Goal: Task Accomplishment & Management: Complete application form

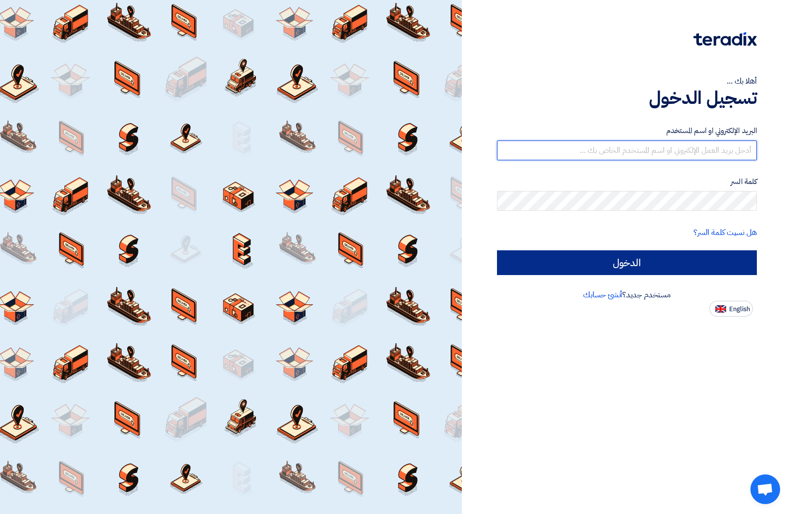
type input "[EMAIL_ADDRESS][DOMAIN_NAME]"
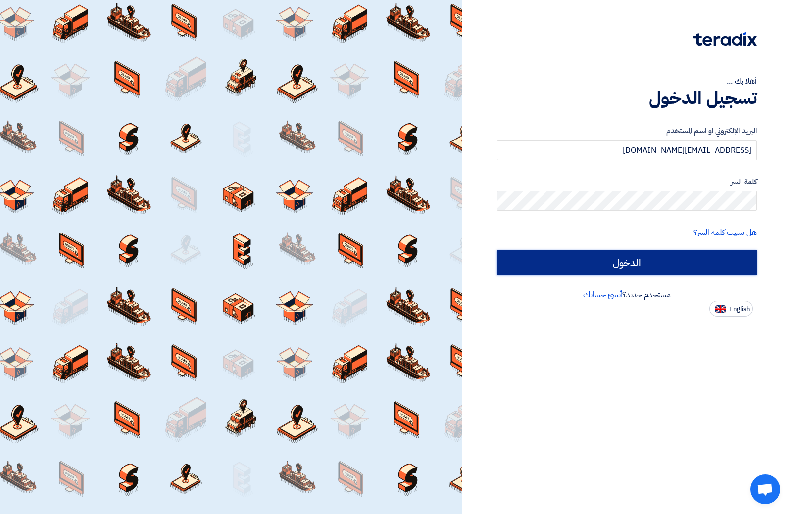
click at [629, 258] on input "الدخول" at bounding box center [627, 263] width 260 height 25
type input "Sign in"
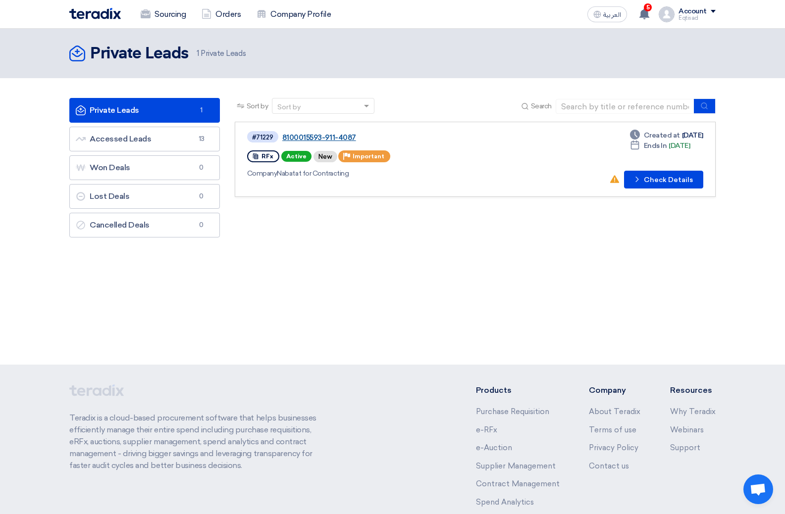
click at [299, 137] on link "8100015593-911-4087" at bounding box center [406, 137] width 248 height 9
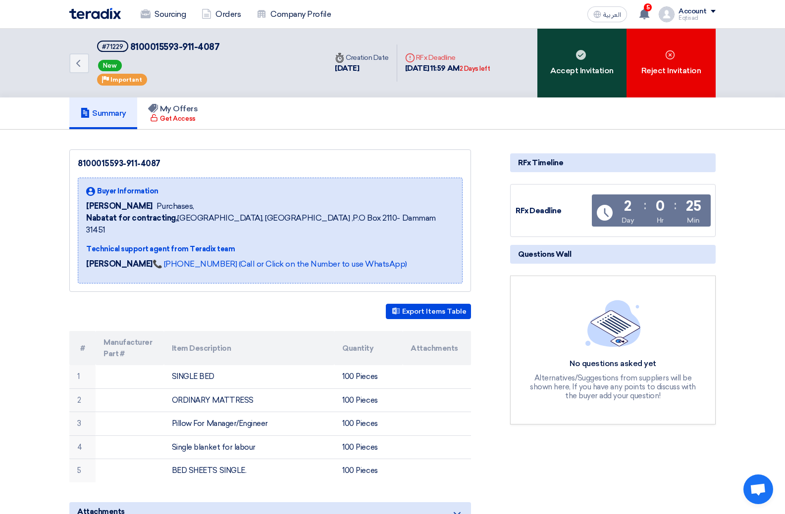
click at [581, 74] on div "Accept Invitation" at bounding box center [581, 63] width 89 height 69
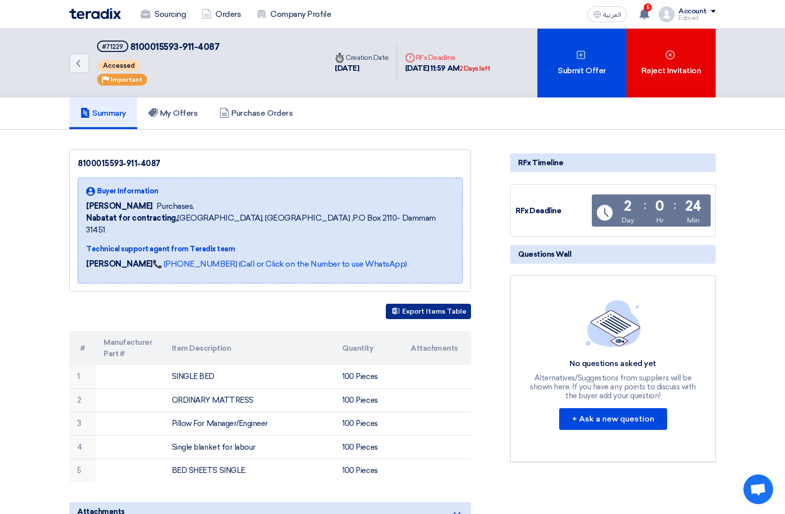
click at [434, 304] on button "Export Items Table" at bounding box center [428, 311] width 85 height 15
click at [307, 259] on link "📞 [PHONE_NUMBER] (Call or Click on the Number to use WhatsApp)" at bounding box center [279, 263] width 254 height 9
click at [173, 113] on h5 "My Offers" at bounding box center [173, 113] width 50 height 10
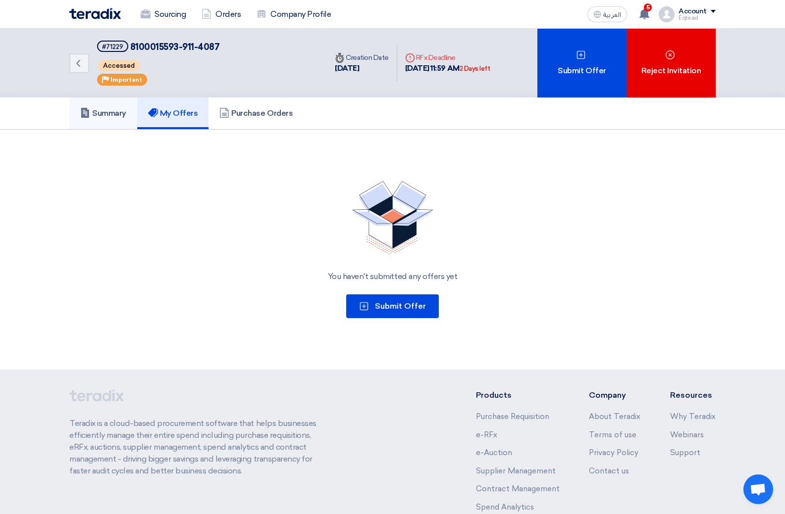
click at [108, 114] on h5 "Summary" at bounding box center [103, 113] width 46 height 10
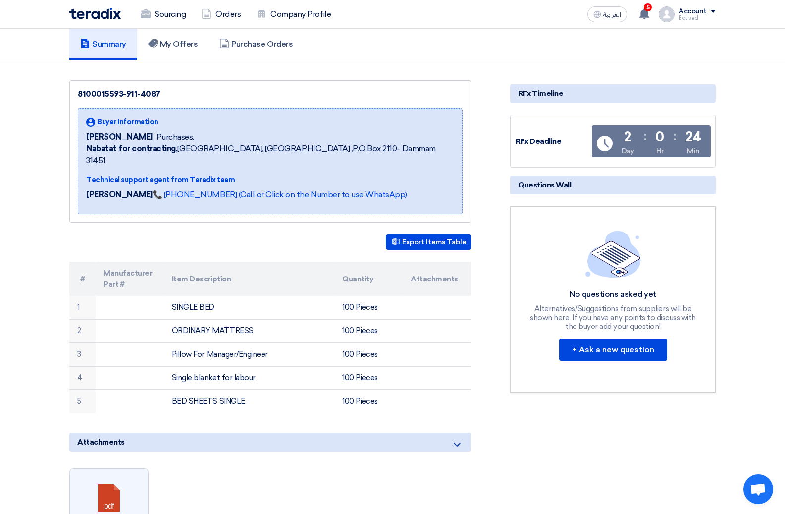
scroll to position [198, 0]
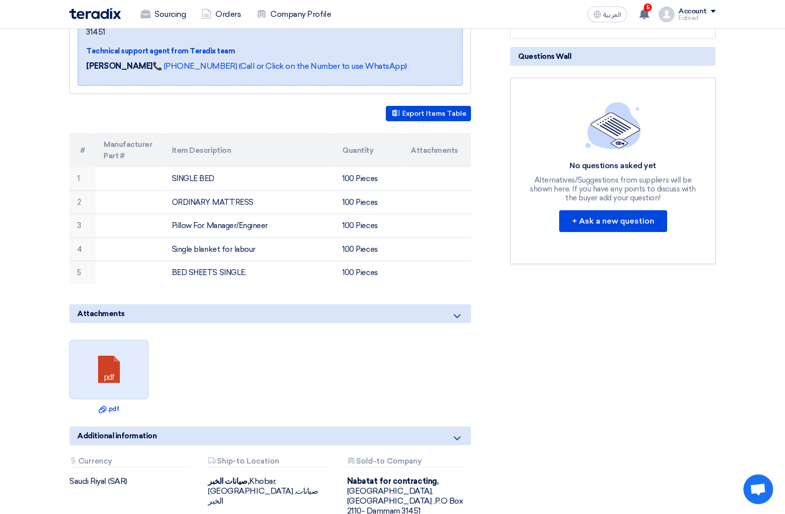
click at [113, 363] on link at bounding box center [109, 370] width 79 height 59
click at [515, 370] on div "RFx Timeline RFx Deadline Time Remaining 2 Day : 0 Hr : 24 Min Questions Wall N…" at bounding box center [613, 245] width 220 height 589
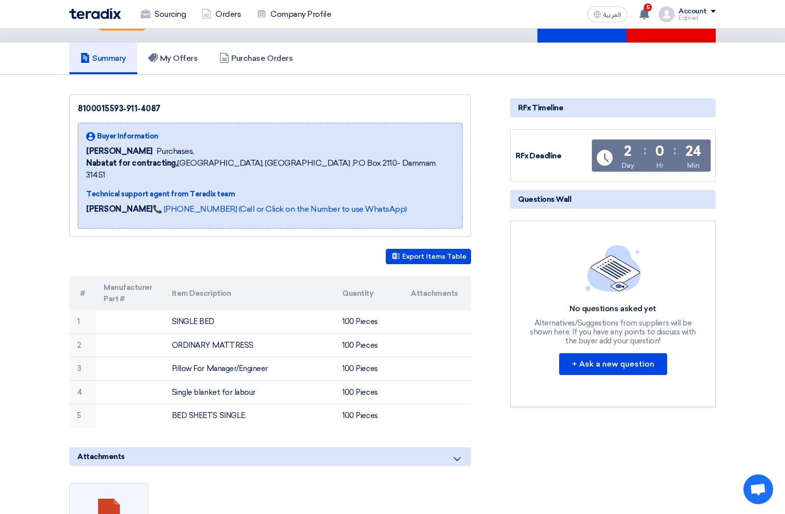
scroll to position [0, 0]
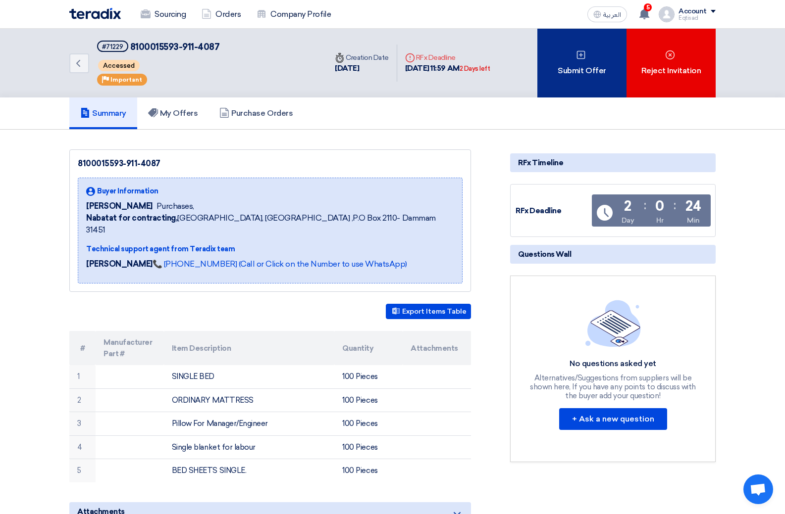
click at [589, 73] on div "Submit Offer" at bounding box center [581, 63] width 89 height 69
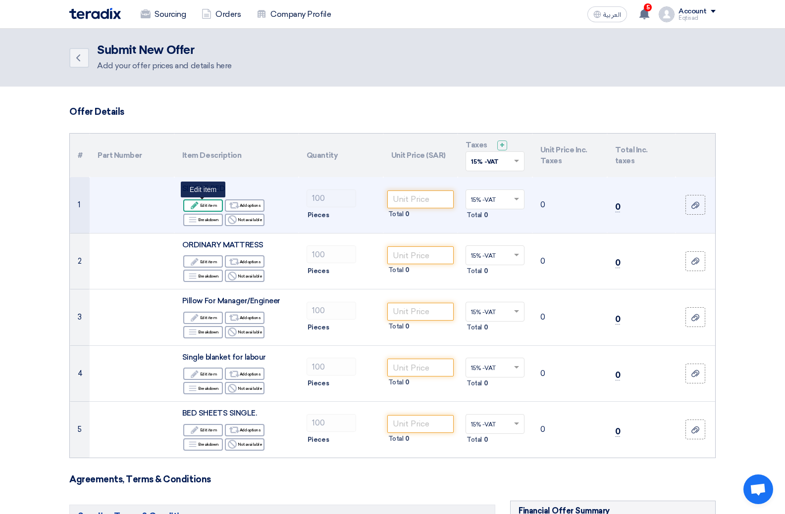
click at [209, 203] on div "Edit Edit item" at bounding box center [203, 206] width 40 height 12
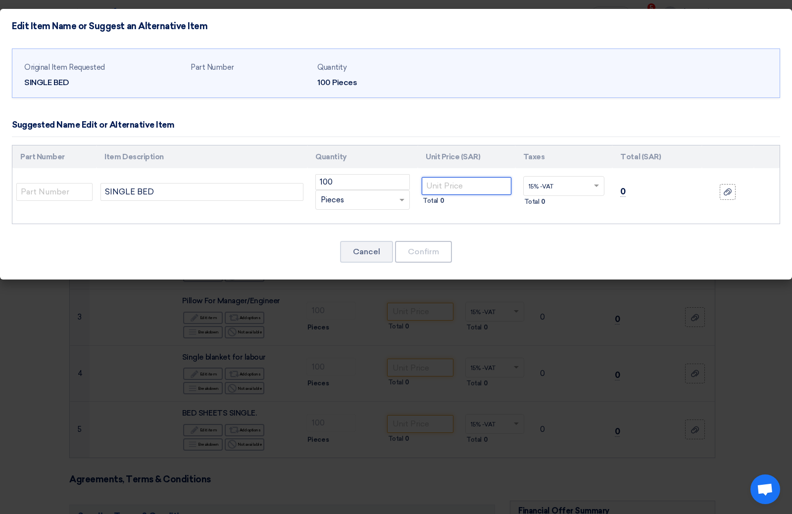
click at [459, 187] on input "number" at bounding box center [467, 186] width 90 height 18
type input "85"
click at [429, 253] on button "Confirm" at bounding box center [423, 252] width 57 height 22
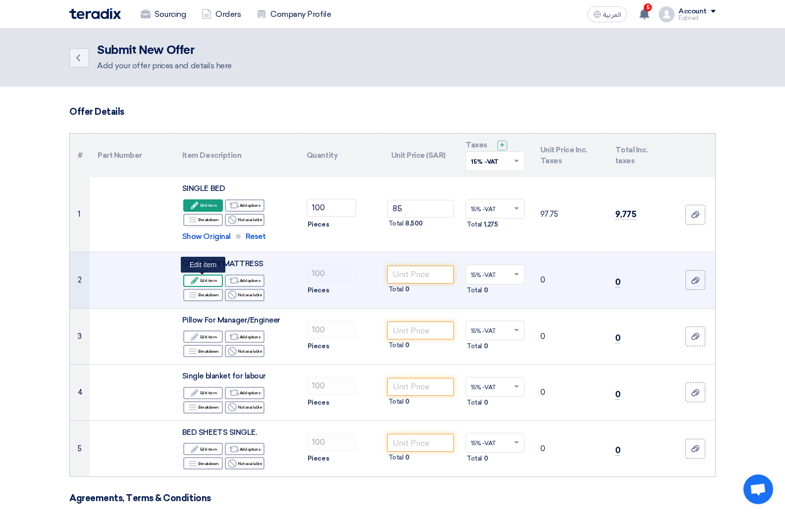
click at [207, 281] on div "Edit Edit item" at bounding box center [203, 281] width 40 height 12
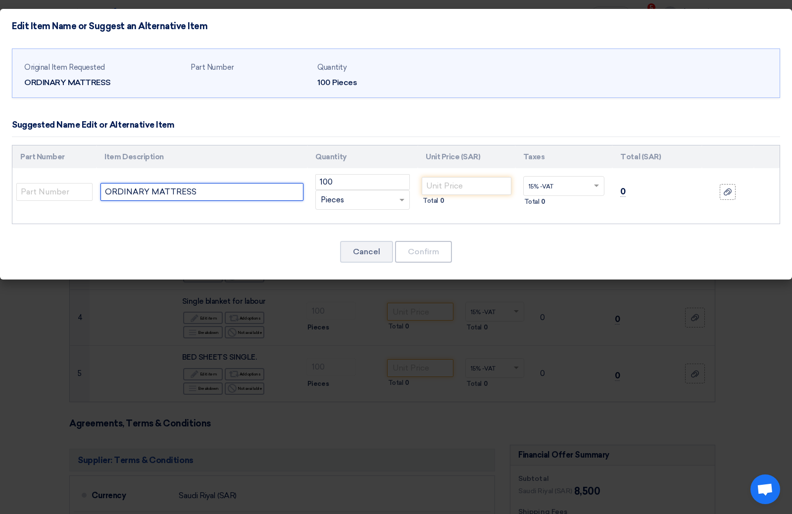
click at [213, 188] on input "ORDINARY MATTRESS" at bounding box center [202, 192] width 203 height 18
type input "ORDINARY MATTRESS 6CM"
click at [473, 189] on input "number" at bounding box center [467, 186] width 90 height 18
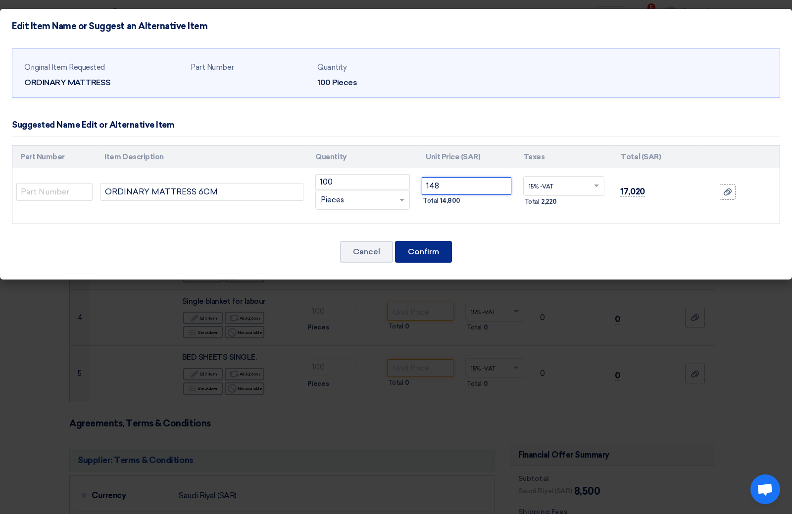
type input "148"
click at [431, 253] on button "Confirm" at bounding box center [423, 252] width 57 height 22
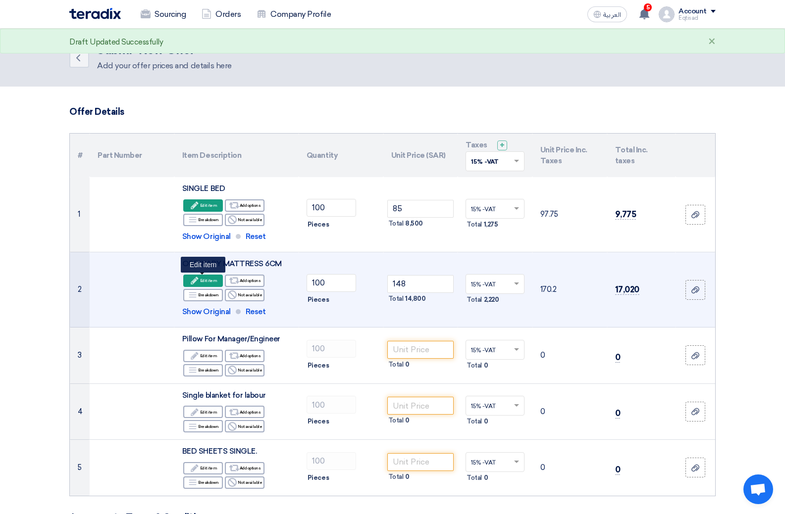
click at [203, 277] on div "Edit Edit item" at bounding box center [203, 281] width 40 height 12
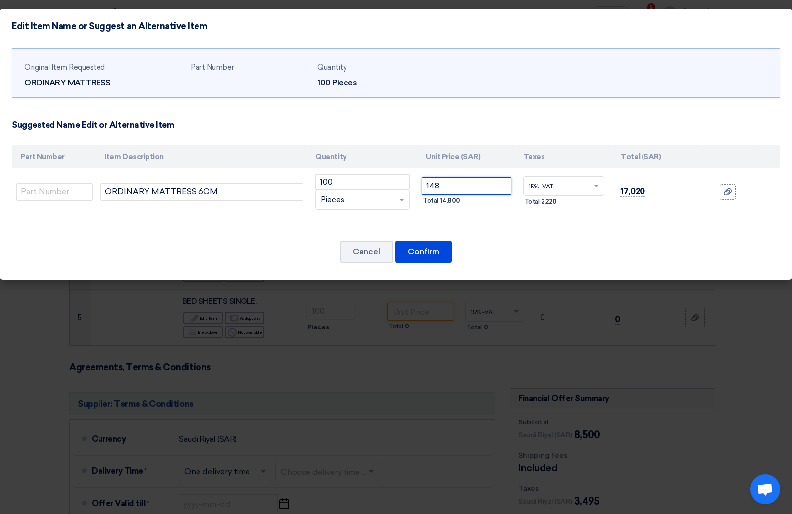
click at [441, 186] on input "148" at bounding box center [467, 186] width 90 height 18
type input "1"
type input "37"
click at [416, 251] on button "Confirm" at bounding box center [423, 252] width 57 height 22
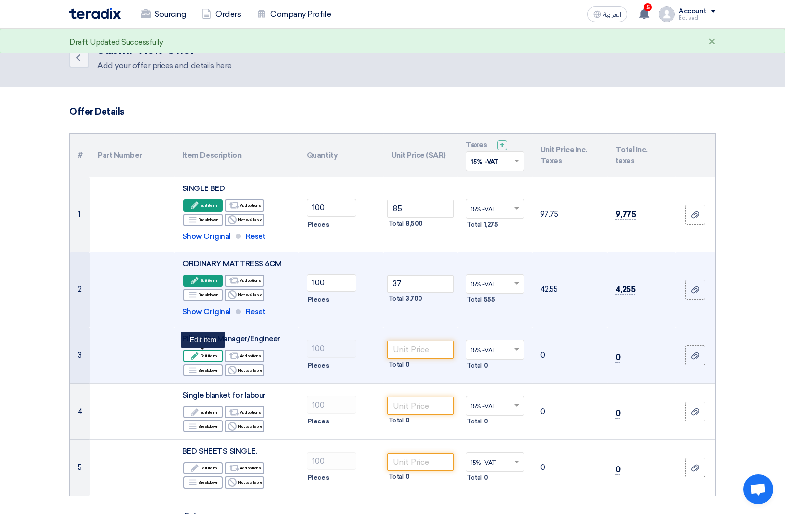
click at [196, 356] on use at bounding box center [194, 355] width 7 height 7
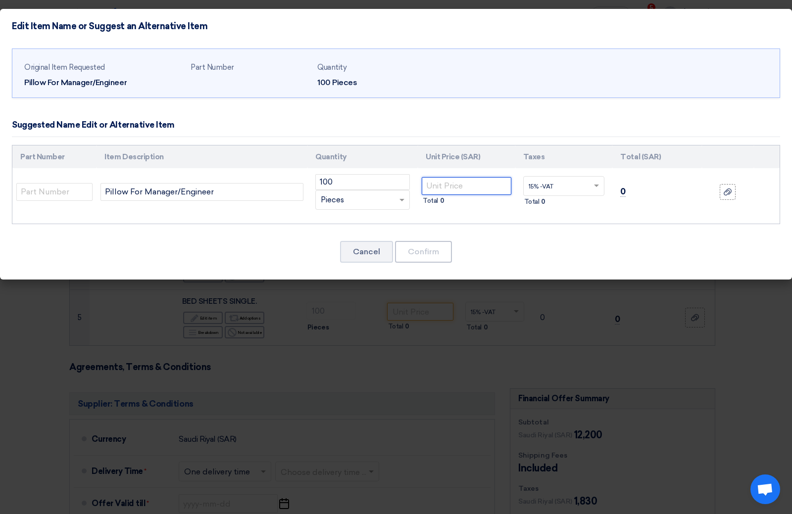
click at [443, 181] on input "number" at bounding box center [467, 186] width 90 height 18
type input "08"
click at [429, 248] on button "Confirm" at bounding box center [423, 252] width 57 height 22
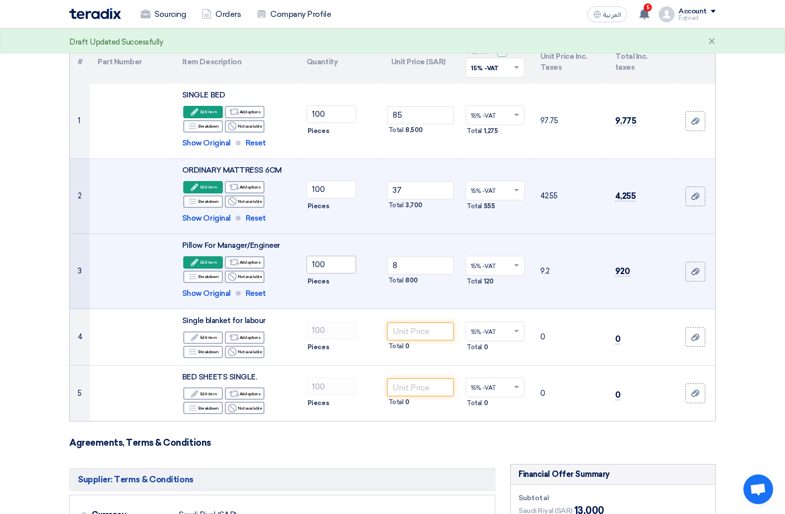
scroll to position [99, 0]
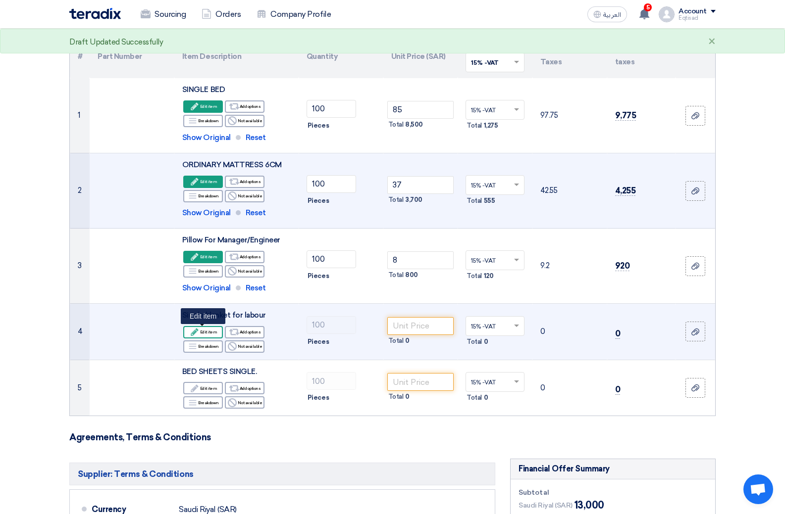
click at [202, 334] on div "Edit Edit item" at bounding box center [203, 332] width 40 height 12
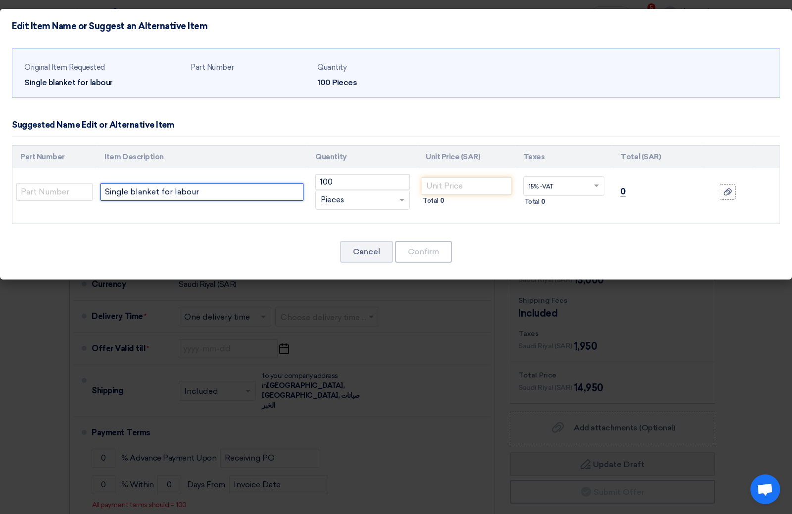
click at [213, 196] on input "Single blanket for labour" at bounding box center [202, 192] width 203 height 18
type input "Single blanket for labour"
click at [436, 185] on input "number" at bounding box center [467, 186] width 90 height 18
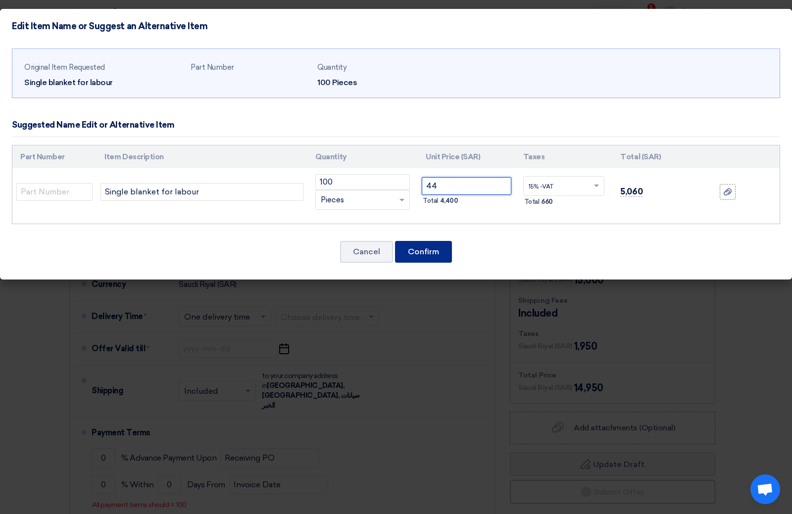
type input "44"
click at [416, 251] on button "Confirm" at bounding box center [423, 252] width 57 height 22
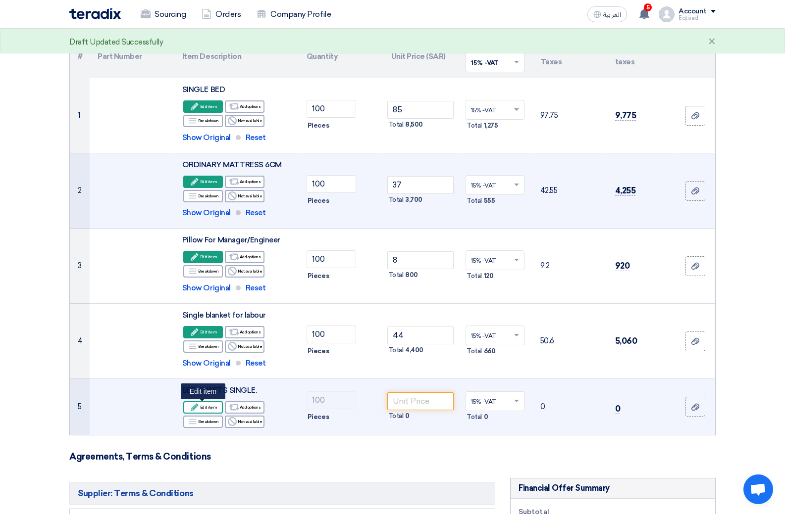
click at [202, 404] on div "Edit Edit item" at bounding box center [203, 408] width 40 height 12
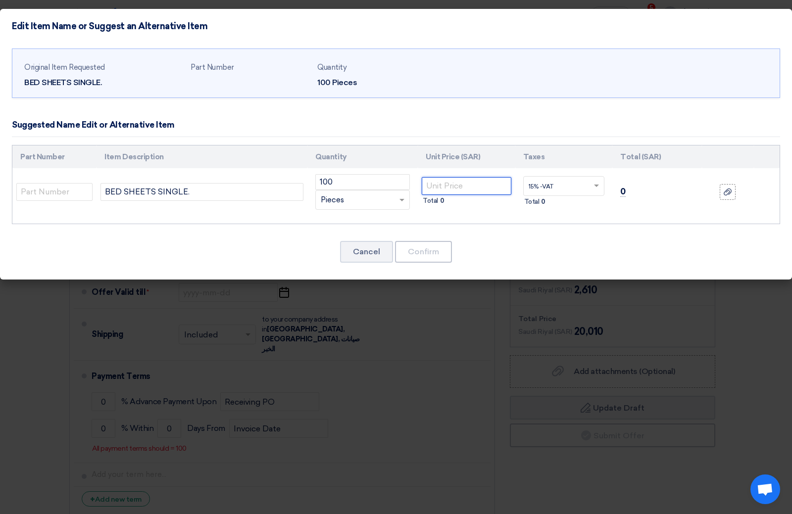
click at [442, 180] on input "number" at bounding box center [467, 186] width 90 height 18
type input "8"
click at [433, 250] on button "Confirm" at bounding box center [423, 252] width 57 height 22
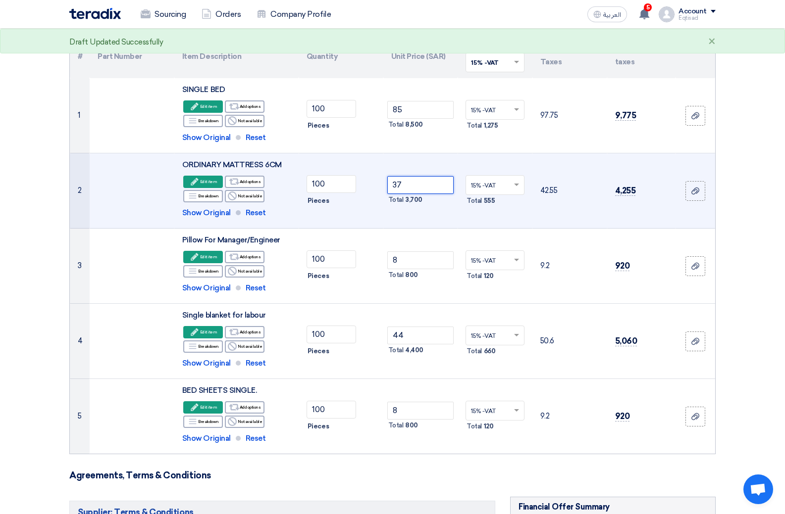
click at [402, 183] on input "37" at bounding box center [420, 185] width 67 height 18
type input "38"
click at [197, 180] on icon "Edit" at bounding box center [194, 181] width 9 height 9
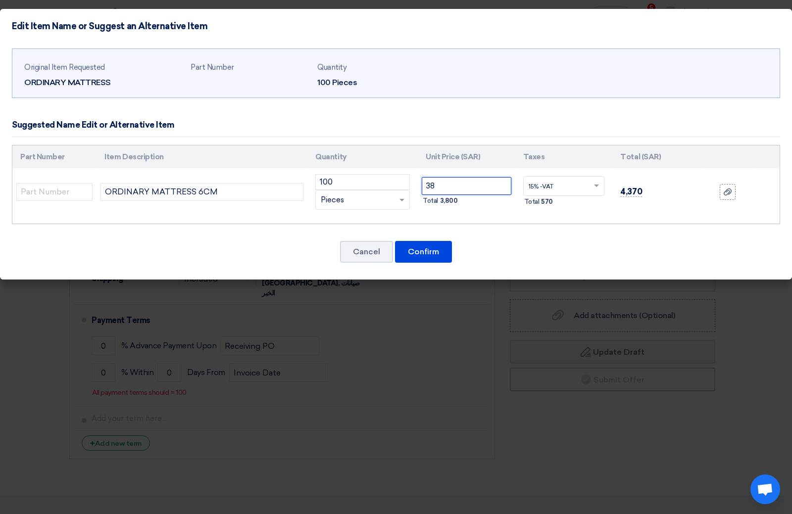
click at [438, 187] on input "38" at bounding box center [467, 186] width 90 height 18
type input "36"
click at [425, 248] on button "Confirm" at bounding box center [423, 252] width 57 height 22
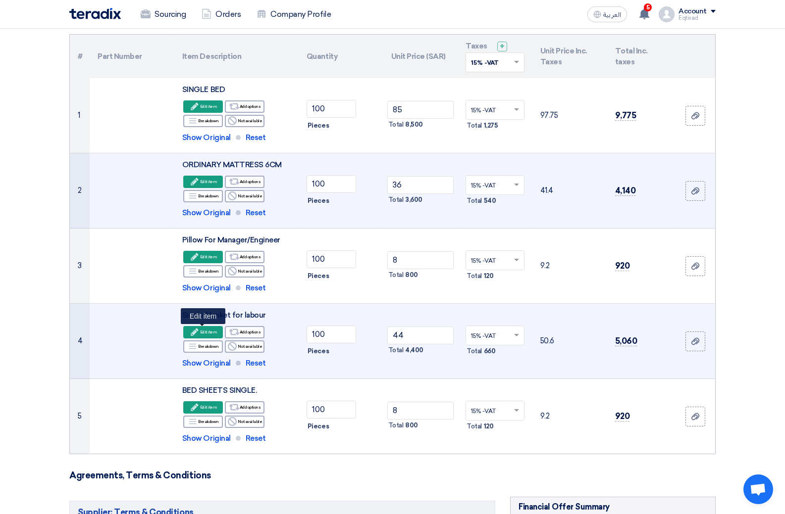
click at [203, 332] on div "Edit Edit item" at bounding box center [203, 332] width 40 height 12
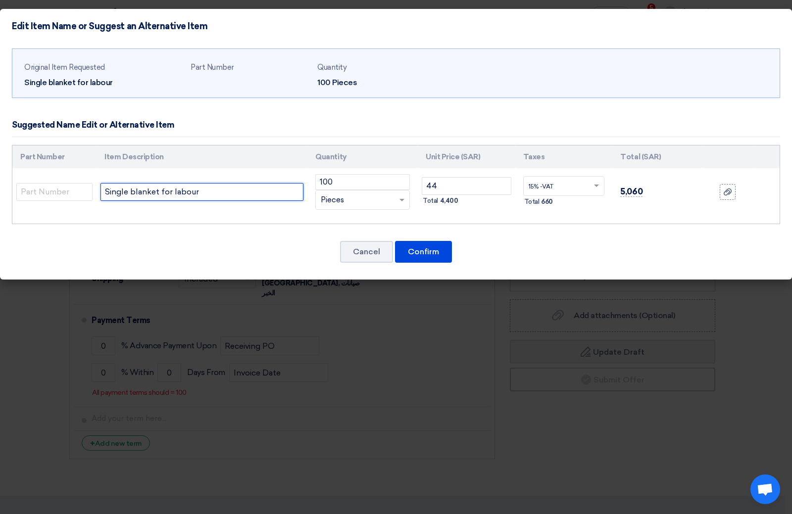
click at [231, 194] on input "Single blanket for labour" at bounding box center [202, 192] width 203 height 18
type input "Single blanket for labour 2.5 KG"
click at [428, 258] on button "Confirm" at bounding box center [423, 252] width 57 height 22
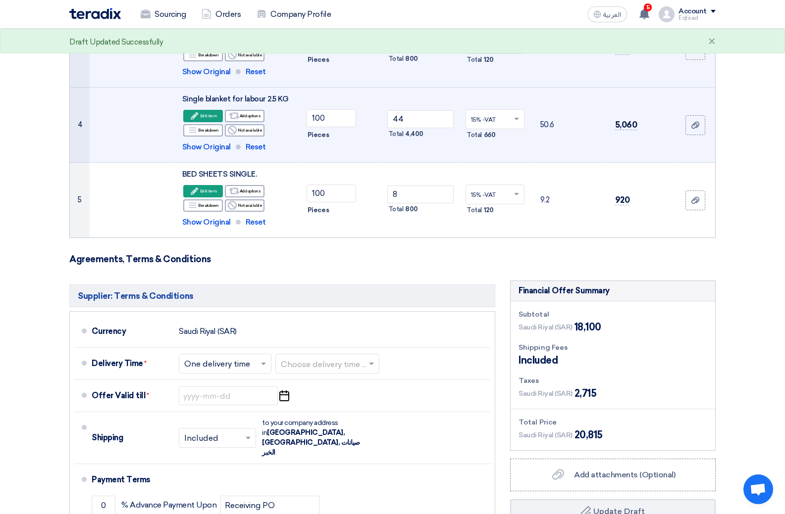
scroll to position [396, 0]
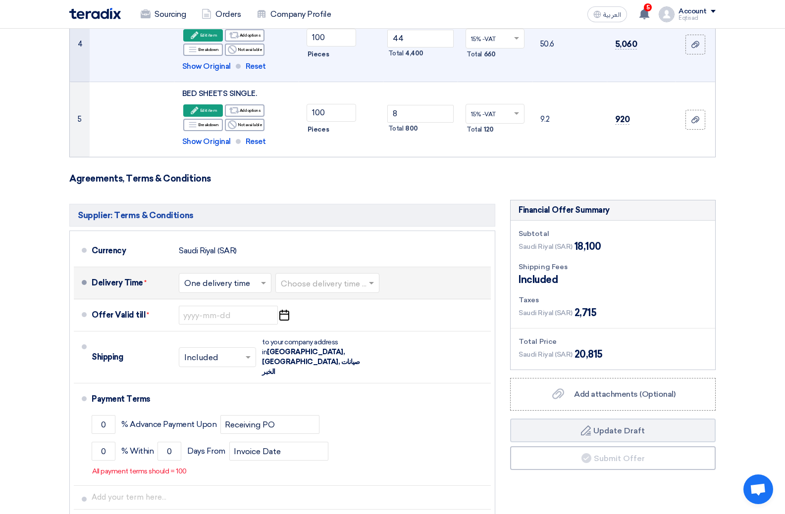
click at [264, 286] on span at bounding box center [264, 283] width 12 height 10
click at [249, 321] on span "One delivery time" at bounding box center [218, 322] width 68 height 9
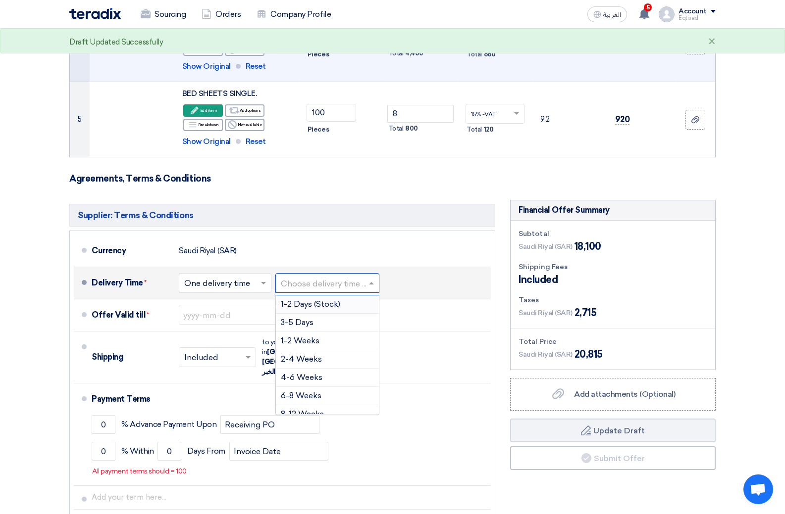
click at [377, 278] on span at bounding box center [372, 283] width 12 height 10
click at [321, 338] on div "1-2 Weeks" at bounding box center [327, 341] width 103 height 18
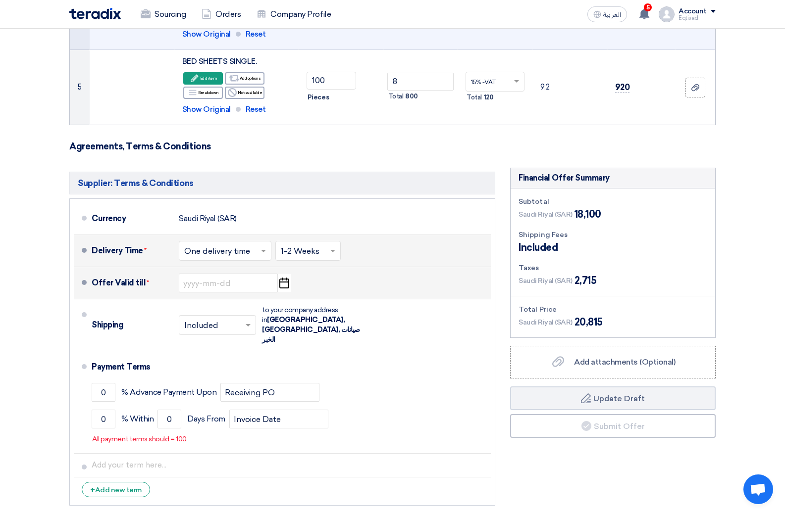
scroll to position [446, 0]
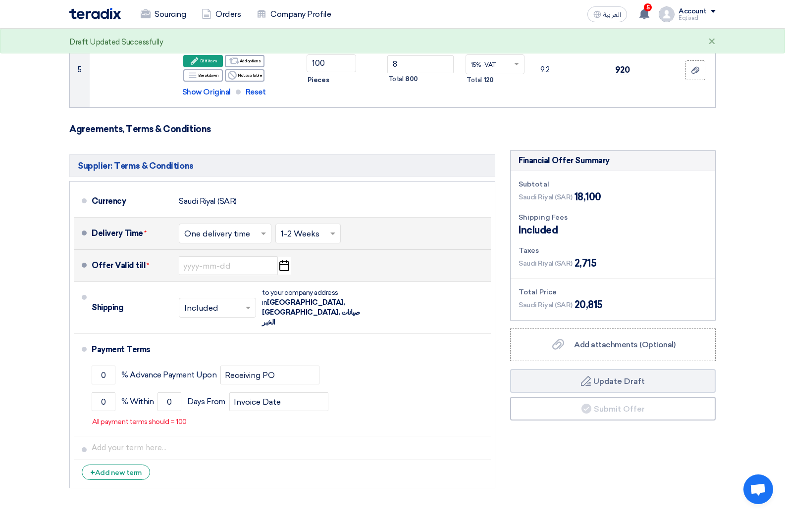
click at [285, 266] on icon "Pick a date" at bounding box center [283, 266] width 13 height 18
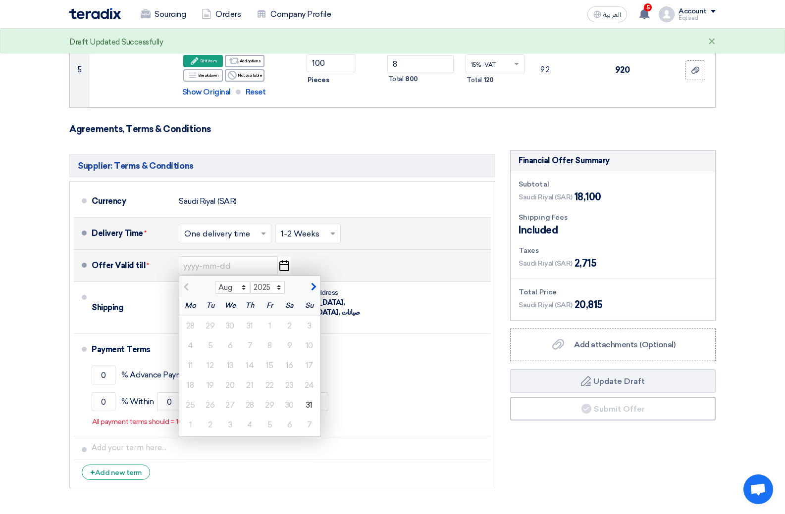
click at [312, 285] on span "button" at bounding box center [311, 287] width 5 height 9
click at [312, 287] on span "button" at bounding box center [311, 287] width 5 height 9
select select "12"
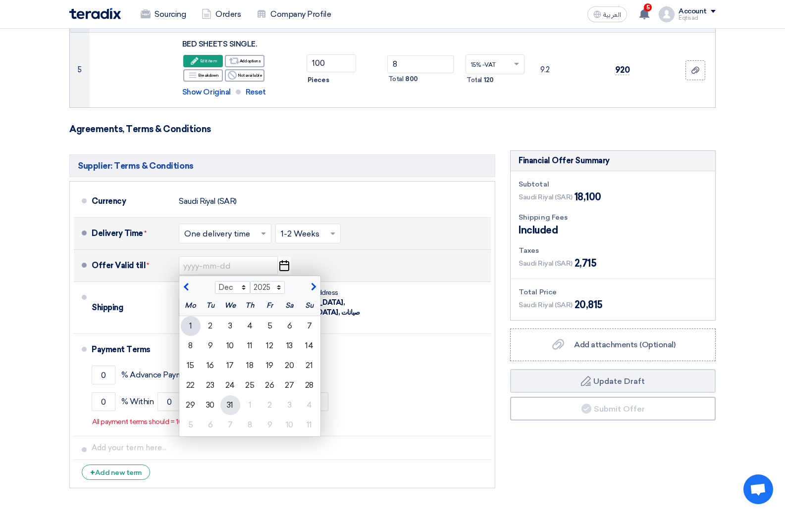
click at [226, 401] on div "31" at bounding box center [230, 406] width 20 height 20
type input "[DATE]"
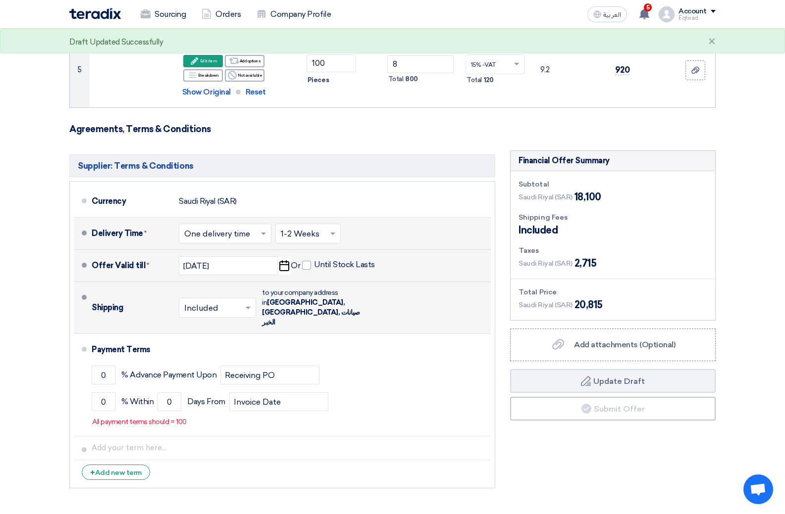
click at [247, 303] on span at bounding box center [249, 308] width 12 height 10
click at [213, 343] on span "Not Included" at bounding box center [209, 347] width 51 height 9
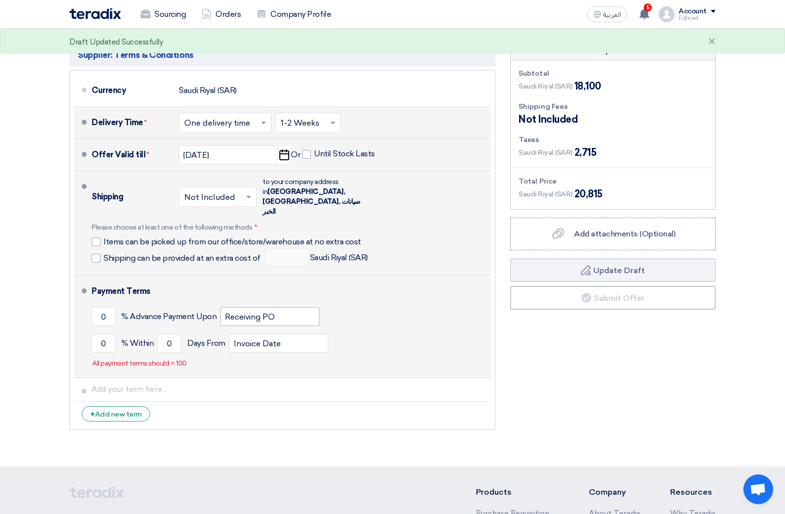
scroll to position [594, 0]
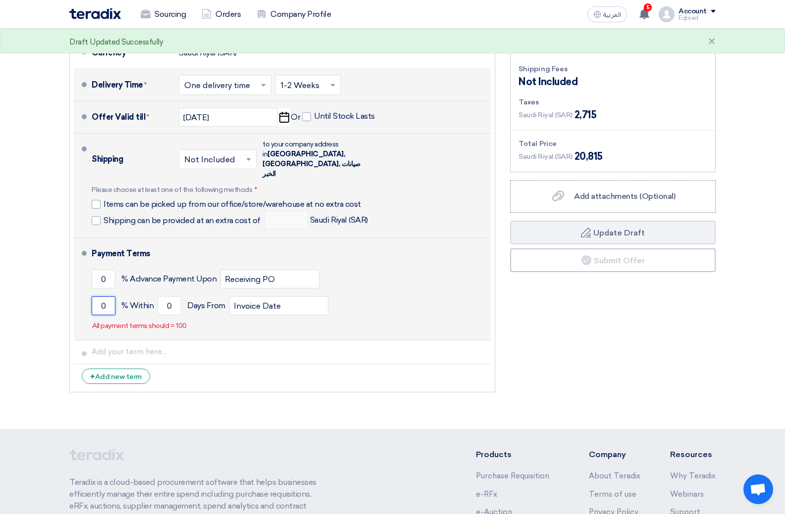
click at [105, 297] on input "0" at bounding box center [104, 306] width 24 height 19
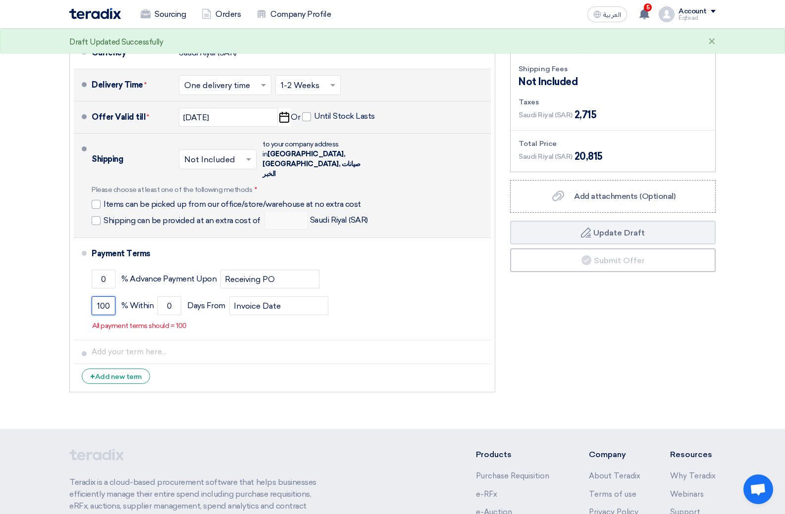
scroll to position [0, 0]
type input "1"
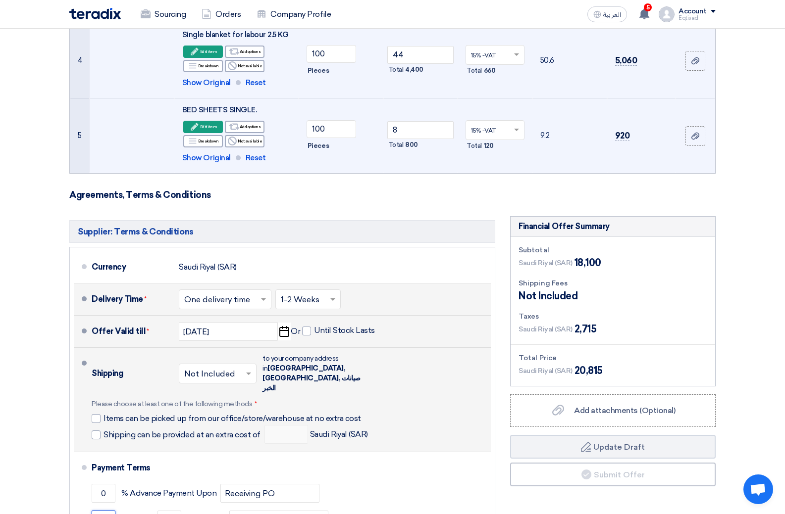
scroll to position [446, 0]
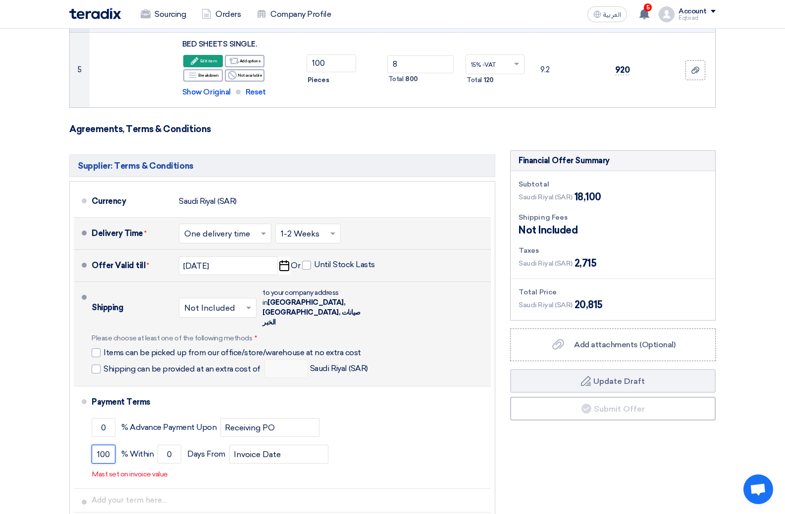
type input "100"
click at [574, 311] on span "20,815" at bounding box center [588, 305] width 28 height 15
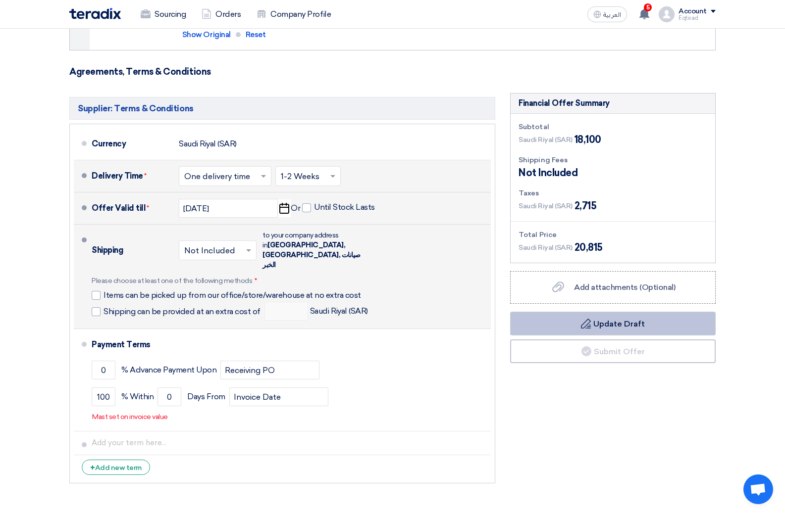
scroll to position [594, 0]
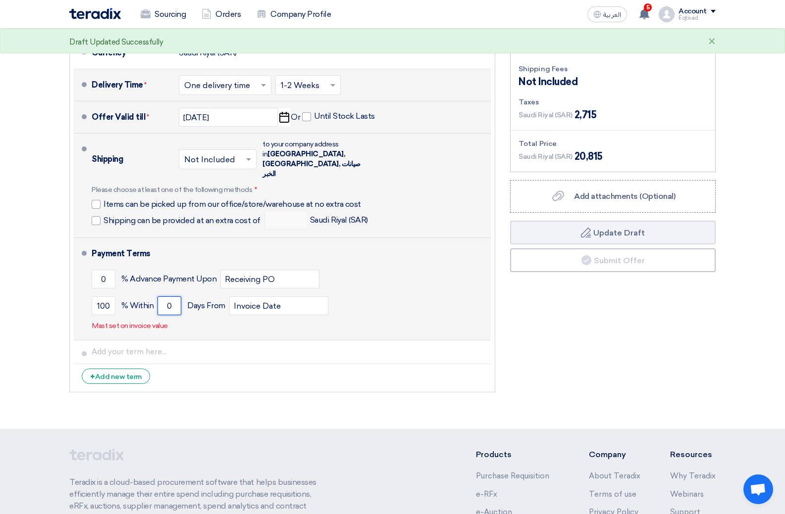
click at [174, 297] on input "0" at bounding box center [169, 306] width 24 height 19
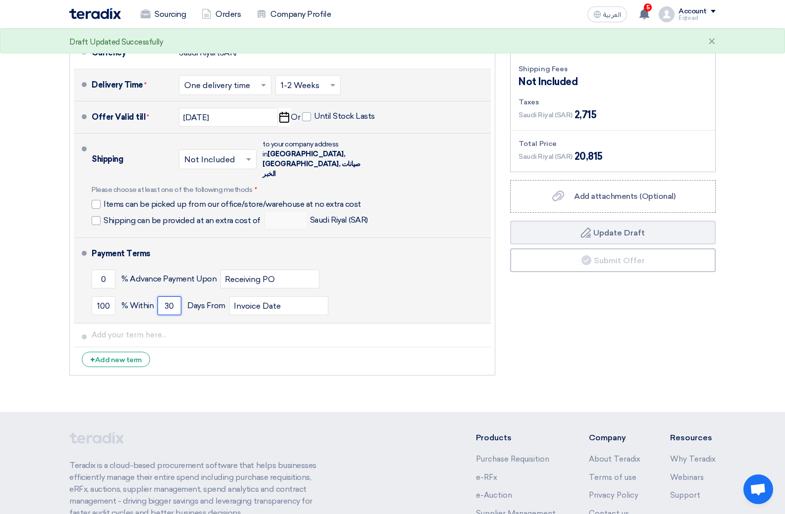
type input "30"
click at [386, 293] on div "100 % [DATE] From Invoice Date" at bounding box center [289, 306] width 395 height 27
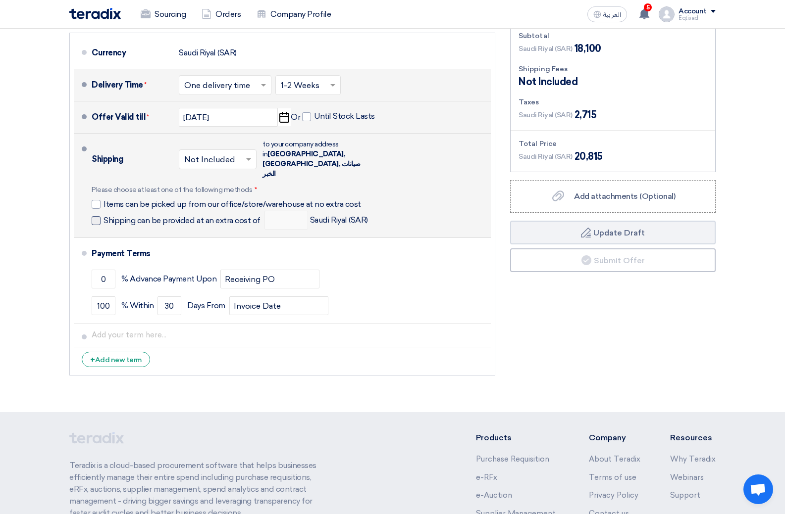
click at [95, 216] on span at bounding box center [96, 220] width 9 height 9
click at [103, 215] on input "Shipping can be provided at an extra cost of" at bounding box center [182, 224] width 159 height 19
checkbox input "true"
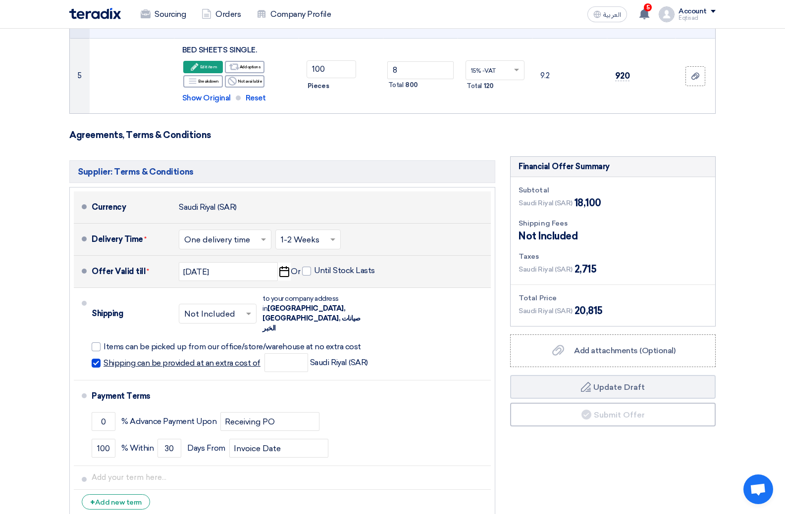
scroll to position [437, 0]
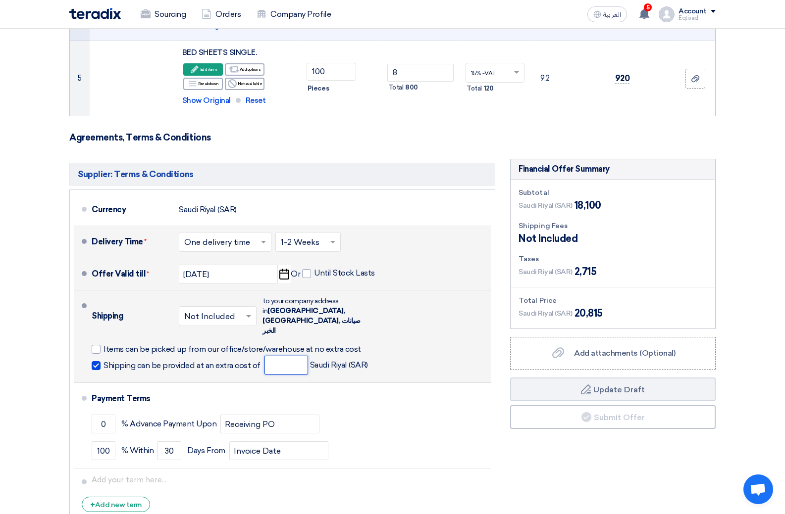
click at [287, 356] on input "number" at bounding box center [286, 365] width 44 height 19
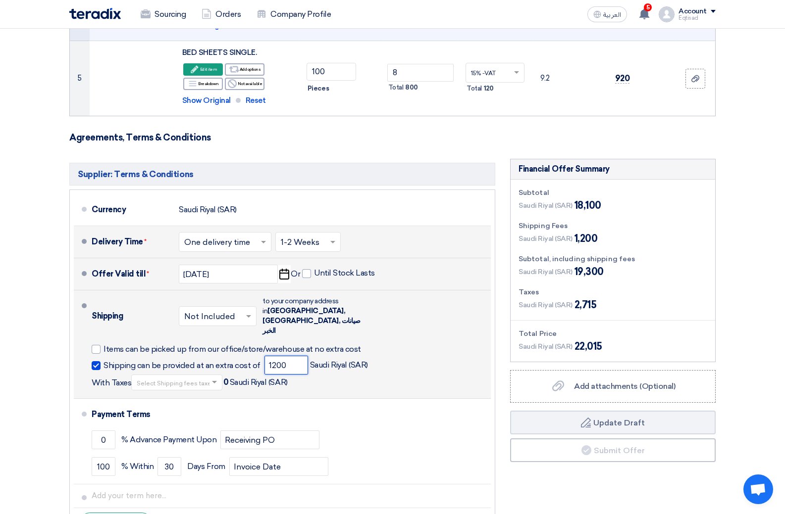
type input "1200"
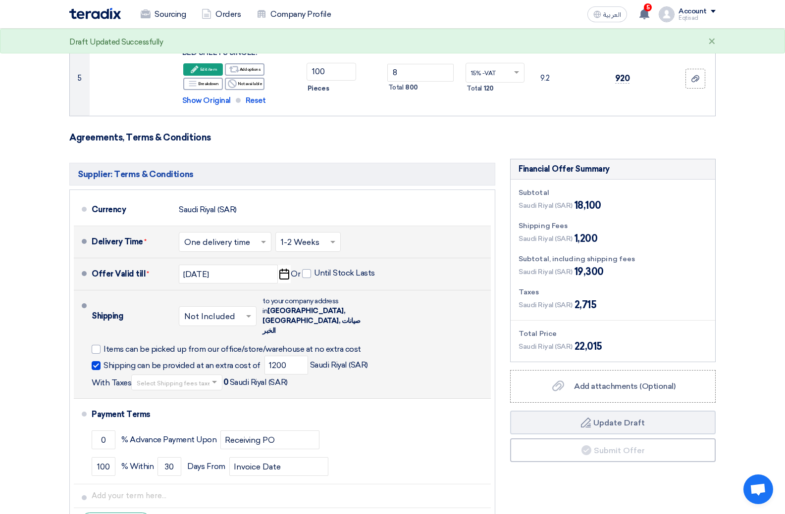
click at [452, 356] on div "Shipping can be provided at an extra cost of 1200 Saudi Riyal (SAR) With Taxes …" at bounding box center [289, 373] width 395 height 35
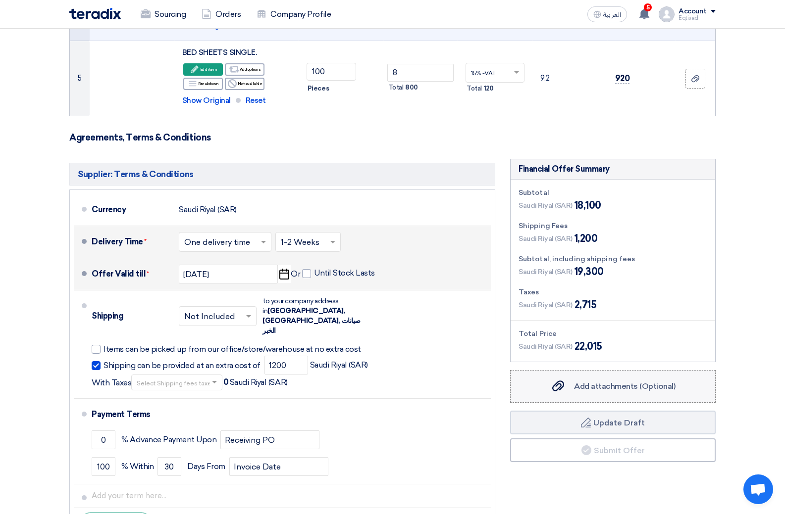
click at [618, 394] on label "Add attachments (Optional) Add attachments (Optional)" at bounding box center [612, 386] width 205 height 33
click at [0, 0] on input "Add attachments (Optional) Add attachments (Optional)" at bounding box center [0, 0] width 0 height 0
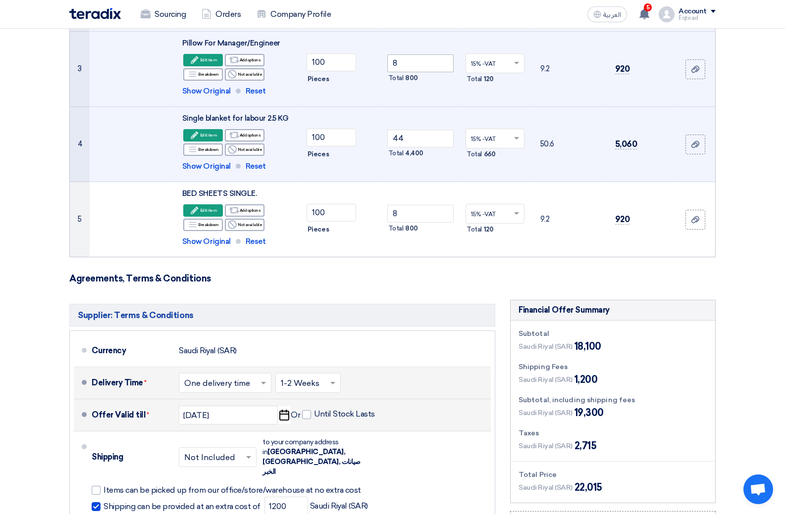
scroll to position [297, 0]
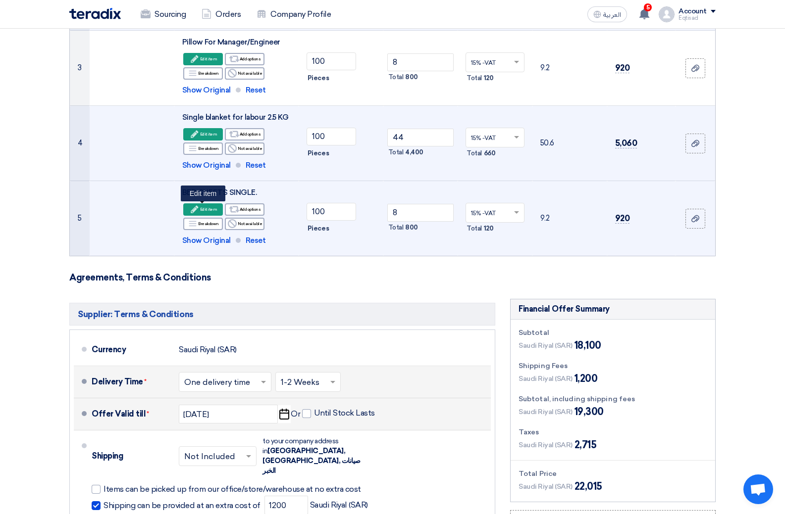
click at [208, 210] on div "Edit Edit item" at bounding box center [203, 209] width 40 height 12
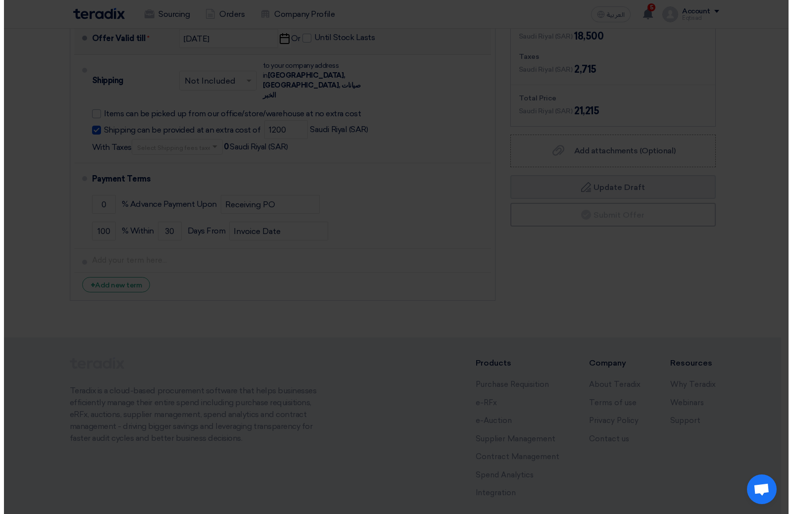
scroll to position [222, 0]
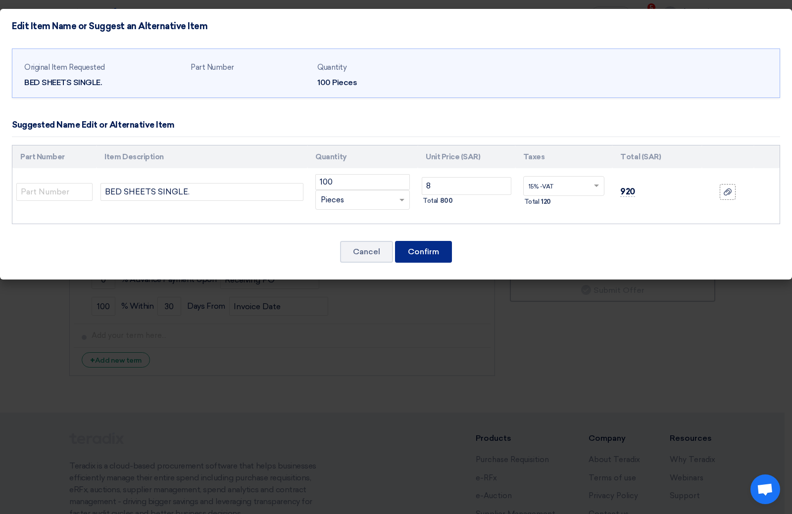
click at [415, 250] on button "Confirm" at bounding box center [423, 252] width 57 height 22
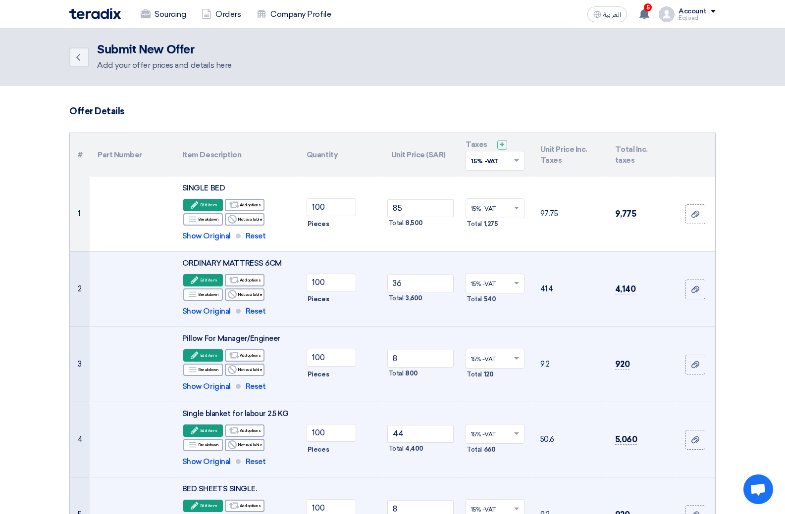
scroll to position [0, 0]
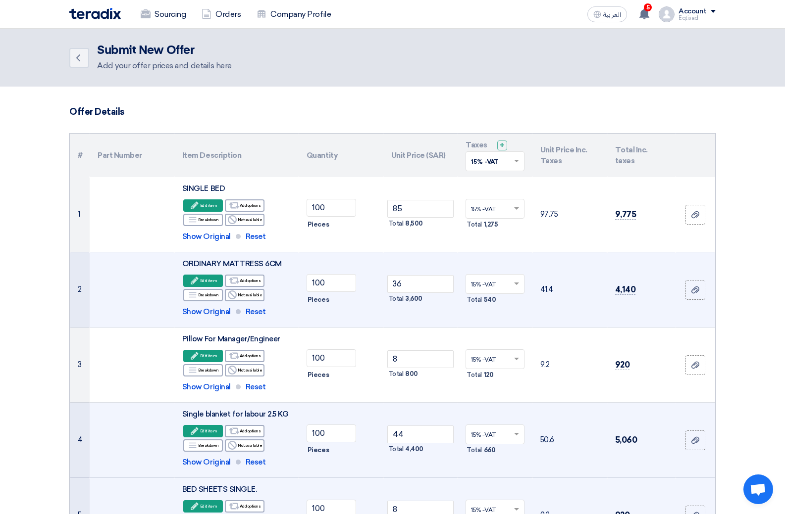
click at [156, 51] on h2 "Submit New Offer" at bounding box center [164, 51] width 135 height 14
click at [80, 59] on icon "Back" at bounding box center [78, 58] width 12 height 12
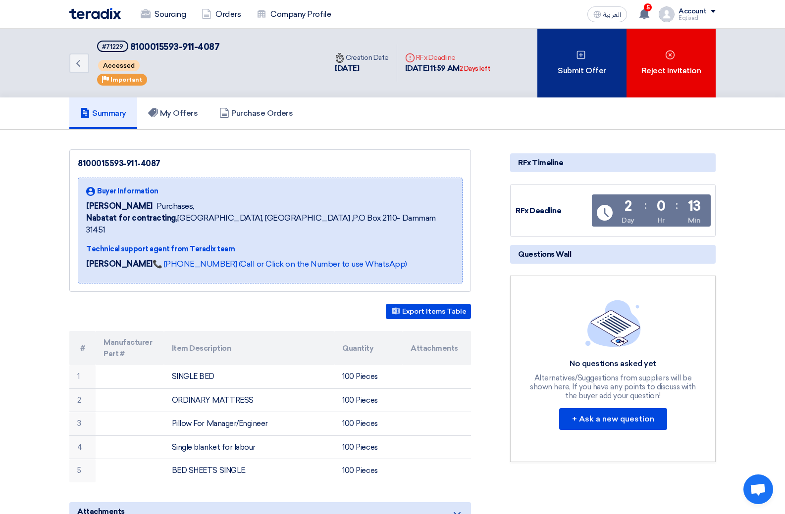
click at [574, 67] on div "Submit Offer" at bounding box center [581, 63] width 89 height 69
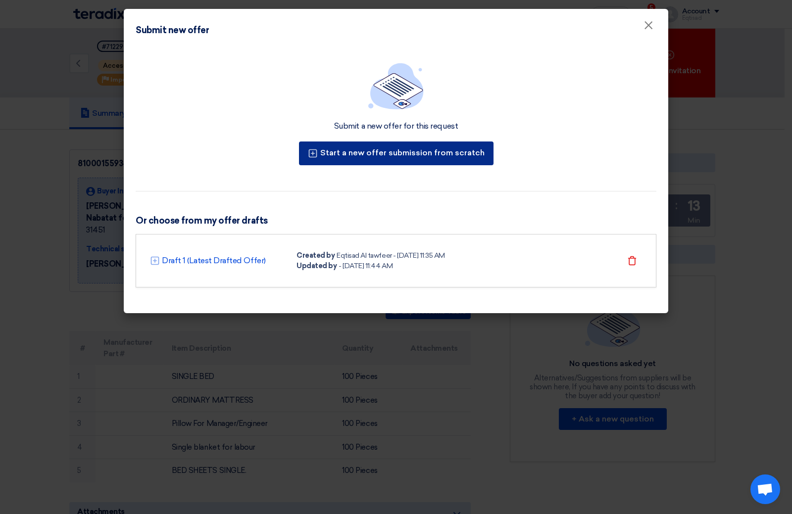
click at [420, 155] on button "Start a new offer submission from scratch" at bounding box center [396, 154] width 195 height 24
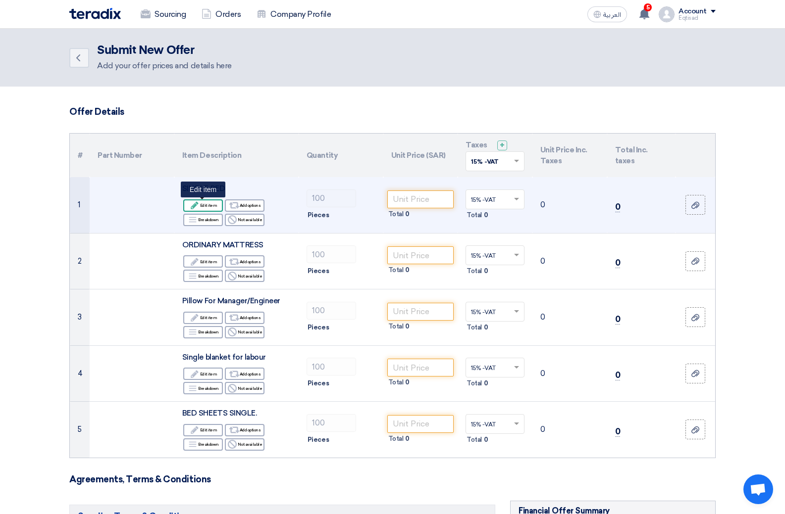
click at [203, 204] on div "Edit Edit item" at bounding box center [203, 206] width 40 height 12
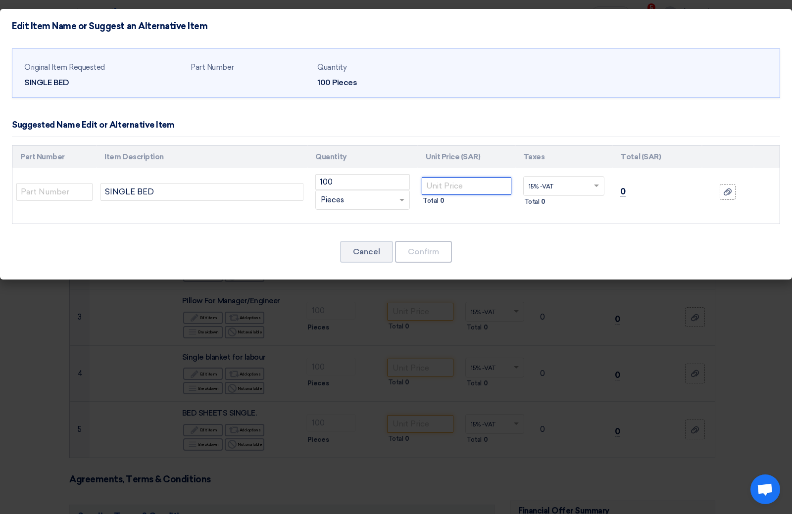
click at [459, 185] on input "number" at bounding box center [467, 186] width 90 height 18
type input "85"
click at [424, 258] on button "Confirm" at bounding box center [423, 252] width 57 height 22
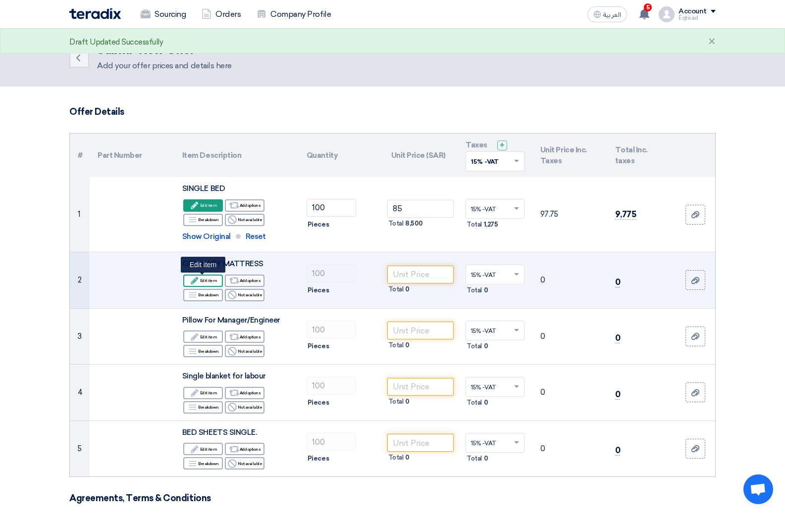
click at [206, 277] on div "Edit Edit item" at bounding box center [203, 281] width 40 height 12
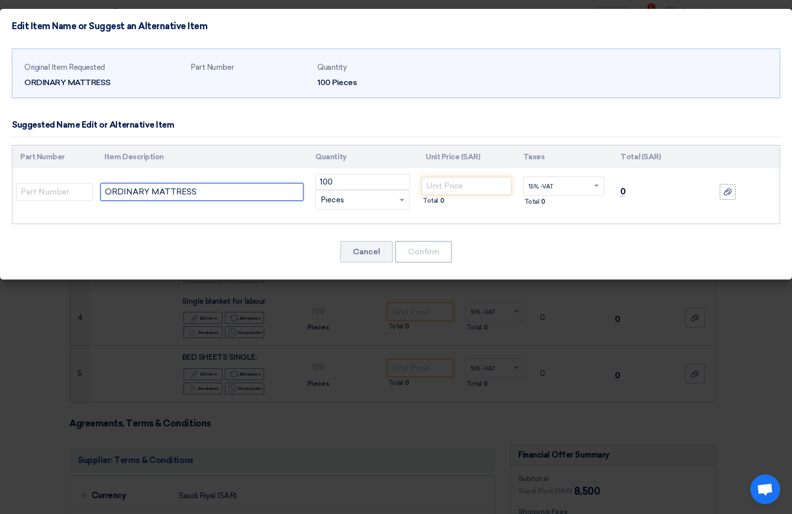
click at [231, 191] on input "ORDINARY MATTRESS" at bounding box center [202, 192] width 203 height 18
type input "ORDINARY MATTRESS 6CM"
click at [442, 179] on input "number" at bounding box center [467, 186] width 90 height 18
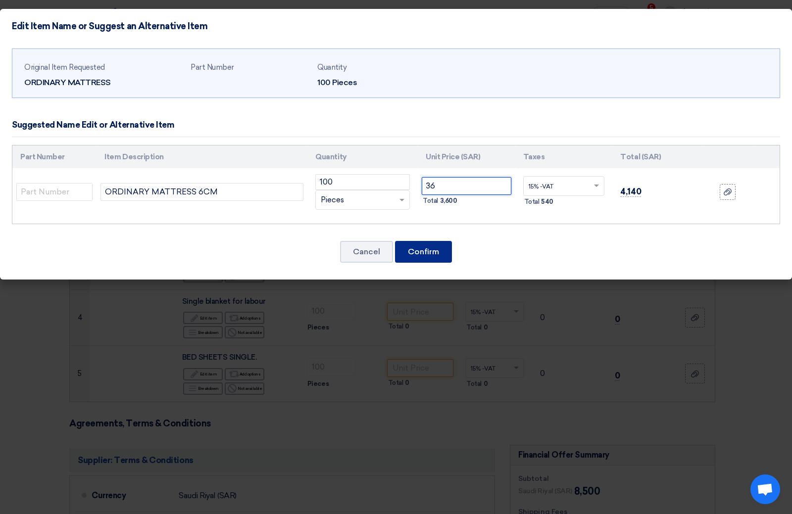
type input "36"
click at [437, 255] on button "Confirm" at bounding box center [423, 252] width 57 height 22
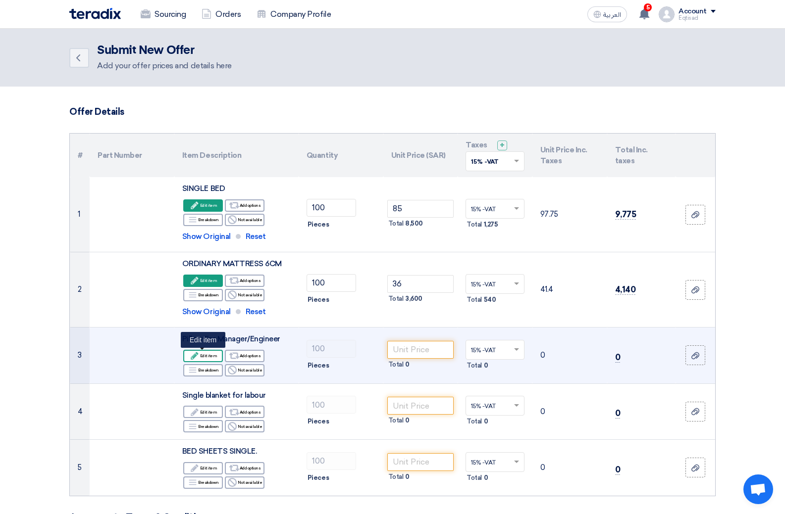
click at [203, 354] on div "Edit Edit item" at bounding box center [203, 356] width 40 height 12
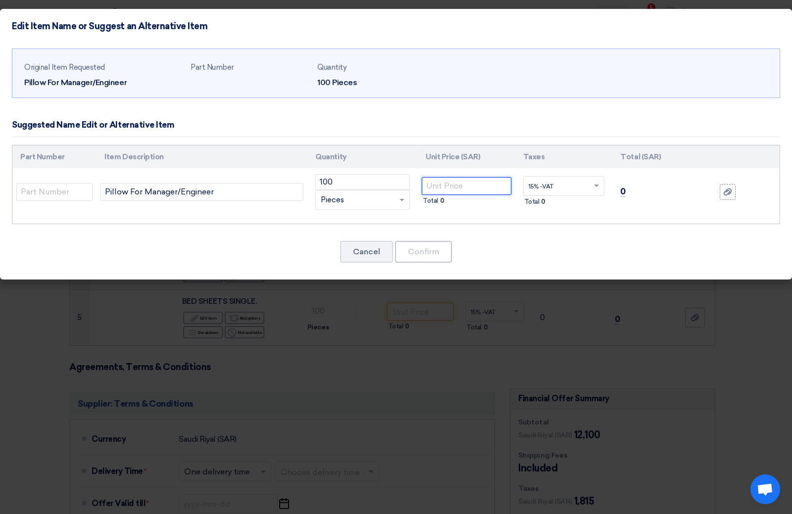
click at [453, 182] on input "number" at bounding box center [467, 186] width 90 height 18
type input "08"
click at [420, 252] on button "Confirm" at bounding box center [423, 252] width 57 height 22
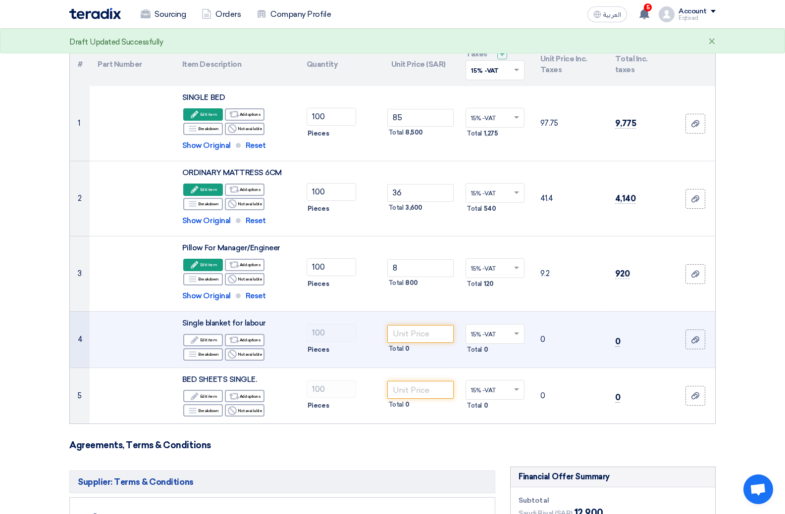
scroll to position [99, 0]
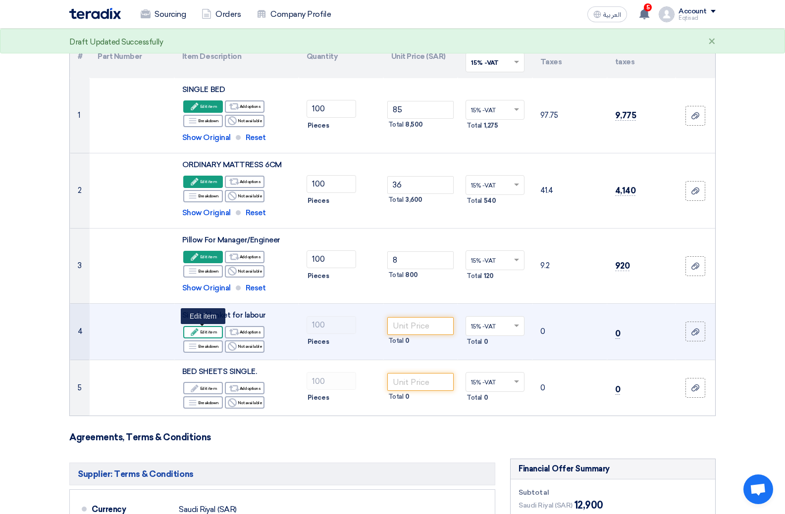
click at [200, 329] on div "Edit Edit item" at bounding box center [203, 332] width 40 height 12
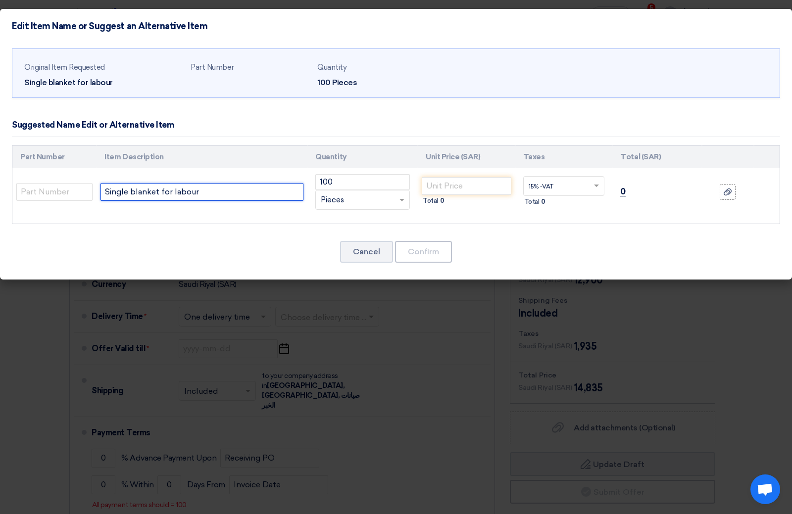
click at [210, 193] on input "Single blanket for labour" at bounding box center [202, 192] width 203 height 18
type input "Single blanket for labour 2.5 KG"
click at [453, 188] on input "number" at bounding box center [467, 186] width 90 height 18
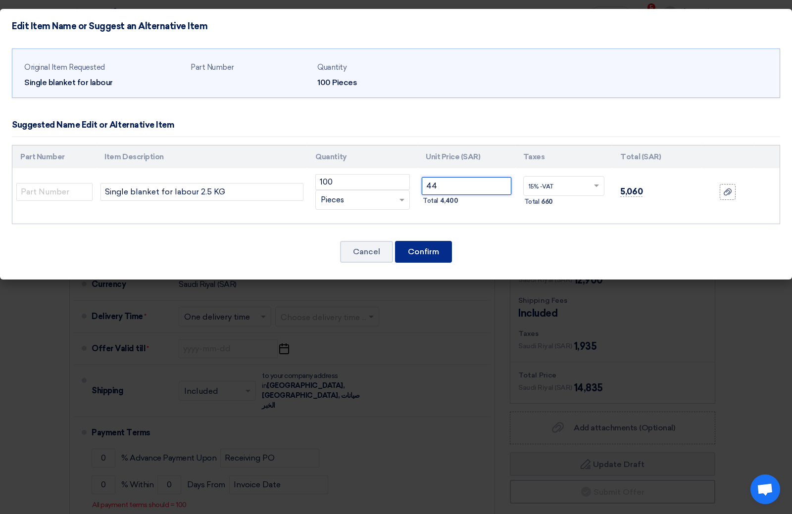
type input "44"
click at [432, 254] on button "Confirm" at bounding box center [423, 252] width 57 height 22
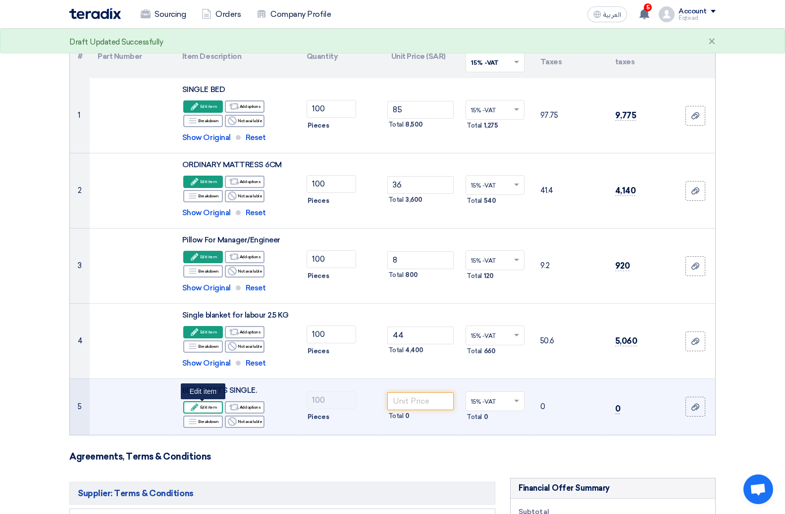
click at [207, 405] on div "Edit Edit item" at bounding box center [203, 408] width 40 height 12
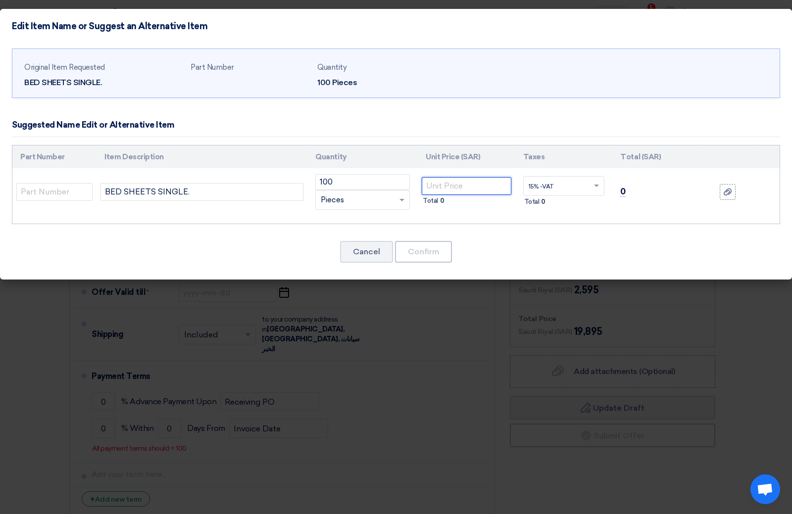
click at [441, 185] on input "number" at bounding box center [467, 186] width 90 height 18
type input "8"
click at [433, 251] on button "Confirm" at bounding box center [423, 252] width 57 height 22
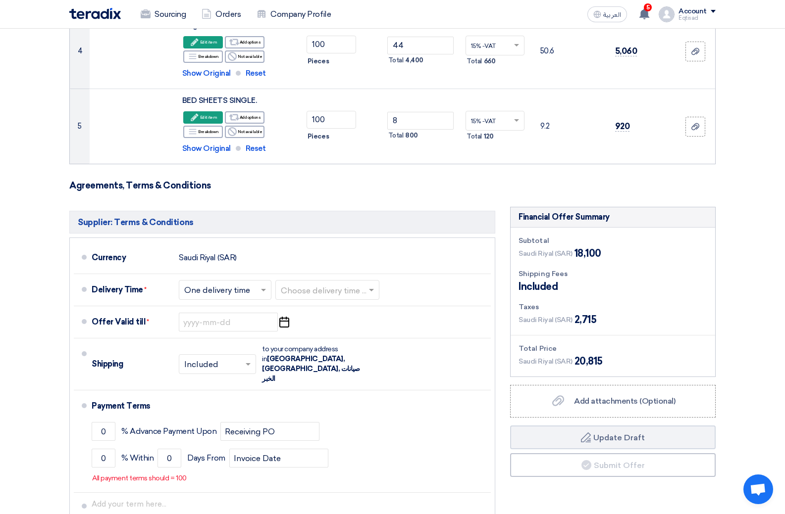
scroll to position [396, 0]
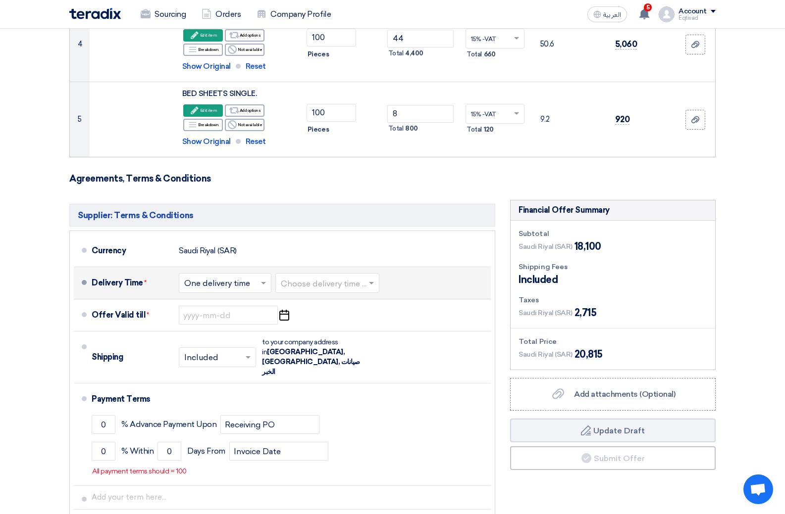
click at [261, 284] on span at bounding box center [264, 283] width 12 height 10
click at [241, 319] on span "One delivery time" at bounding box center [218, 322] width 68 height 9
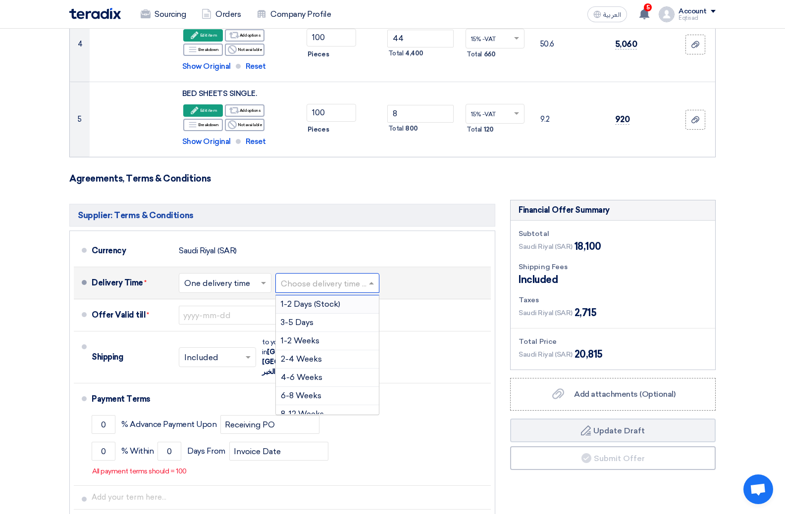
click at [354, 282] on input "text" at bounding box center [328, 284] width 94 height 14
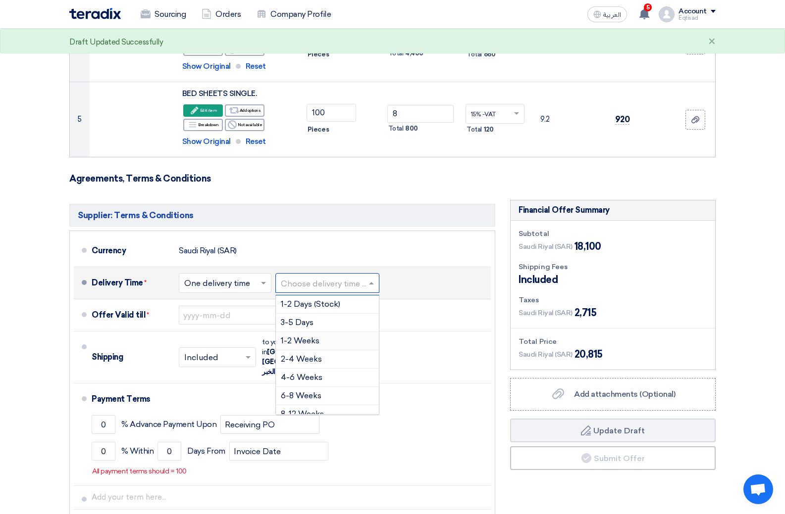
click at [298, 337] on span "1-2 Weeks" at bounding box center [300, 340] width 39 height 9
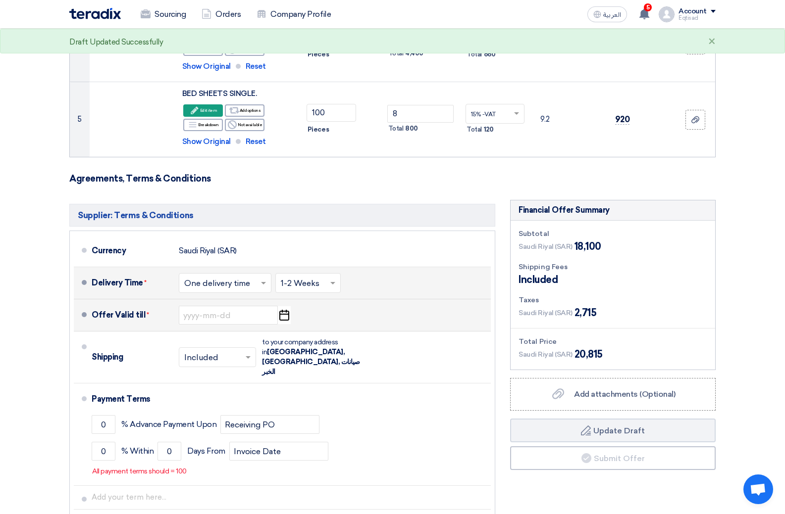
click at [285, 316] on icon "Pick a date" at bounding box center [283, 315] width 13 height 18
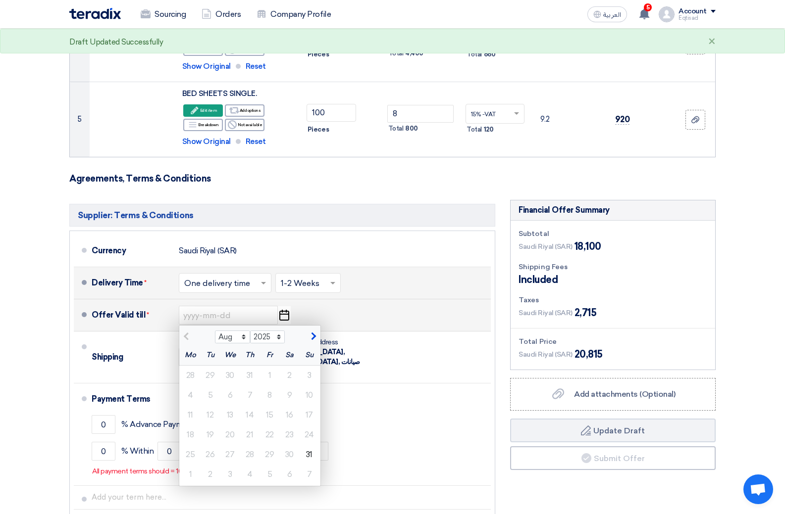
click at [309, 333] on span "button" at bounding box center [311, 336] width 5 height 9
select select "12"
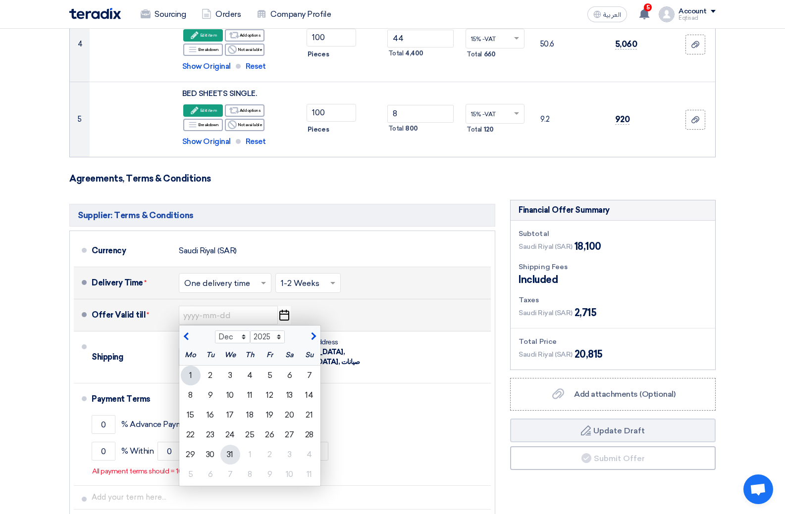
click at [229, 452] on div "31" at bounding box center [230, 455] width 20 height 20
type input "[DATE]"
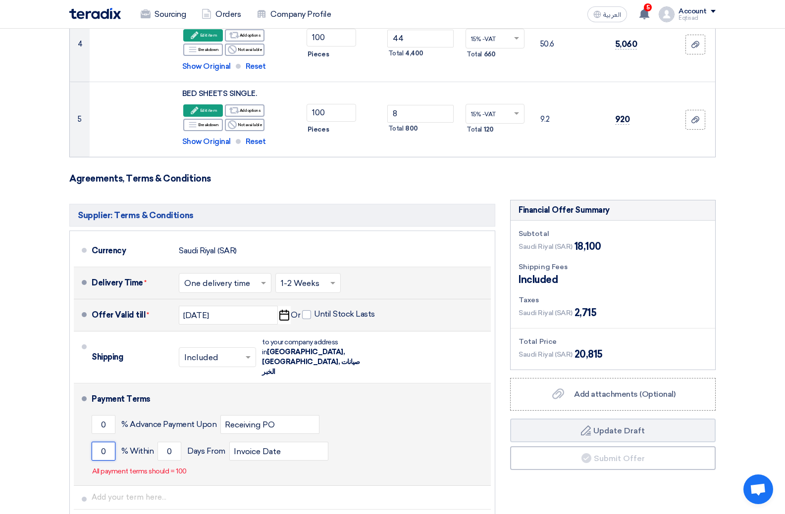
click at [111, 442] on input "0" at bounding box center [104, 451] width 24 height 19
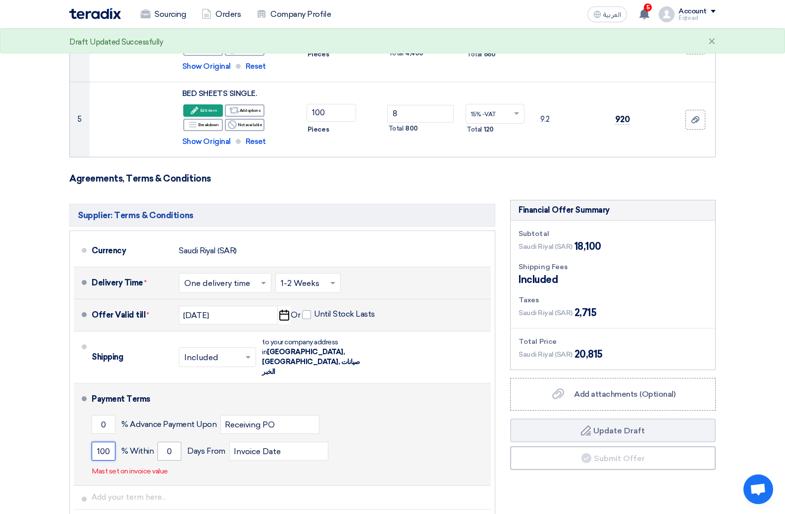
type input "100"
click at [169, 442] on input "0" at bounding box center [169, 451] width 24 height 19
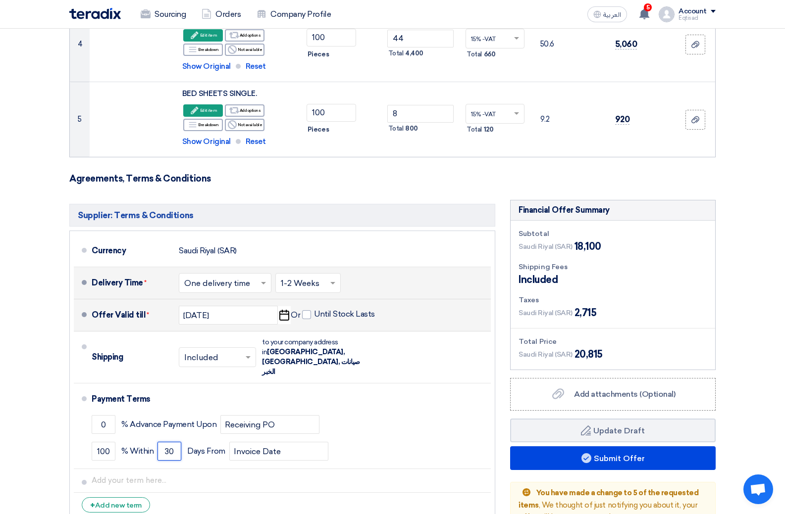
type input "30"
